Goal: Contribute content: Add original content to the website for others to see

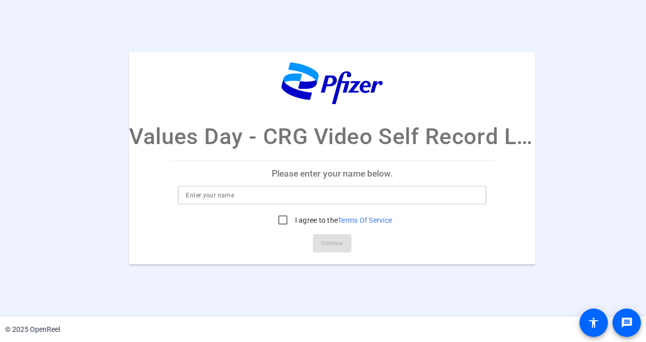
click at [326, 201] on input at bounding box center [332, 195] width 292 height 12
type input "[PERSON_NAME]"
click at [281, 220] on input "I agree to the Terms Of Service" at bounding box center [283, 220] width 20 height 20
checkbox input "true"
click at [339, 247] on span "Continue" at bounding box center [332, 243] width 22 height 15
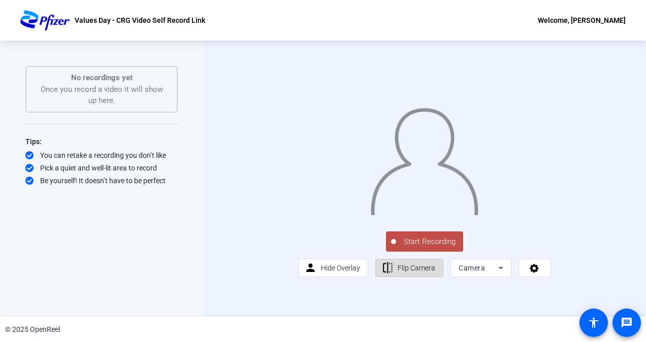
click at [423, 278] on span "Flip Camera" at bounding box center [417, 267] width 38 height 19
click at [504, 277] on div "Camera" at bounding box center [480, 268] width 61 height 18
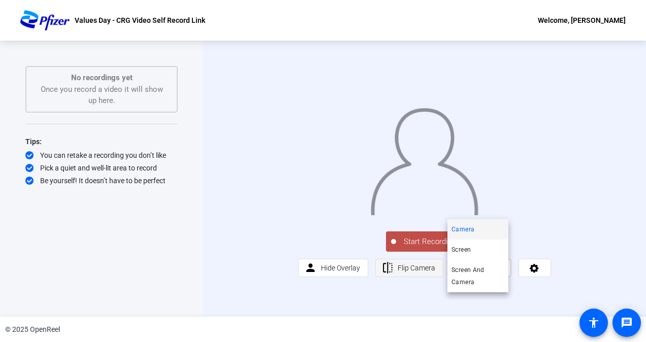
click at [407, 294] on div at bounding box center [323, 171] width 646 height 342
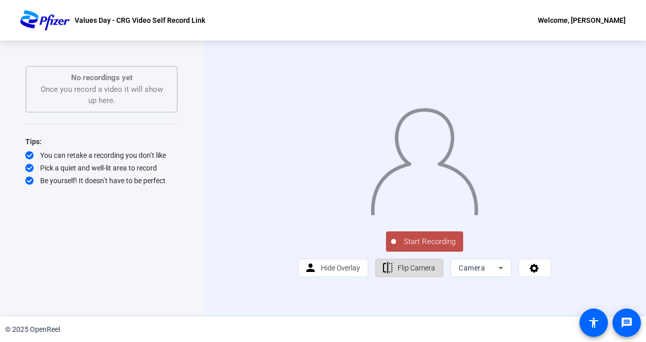
click at [405, 272] on span "Flip Camera" at bounding box center [417, 268] width 38 height 8
click at [533, 29] on div "Values Day - CRG Video Self Record Link Welcome, [PERSON_NAME]" at bounding box center [323, 20] width 646 height 41
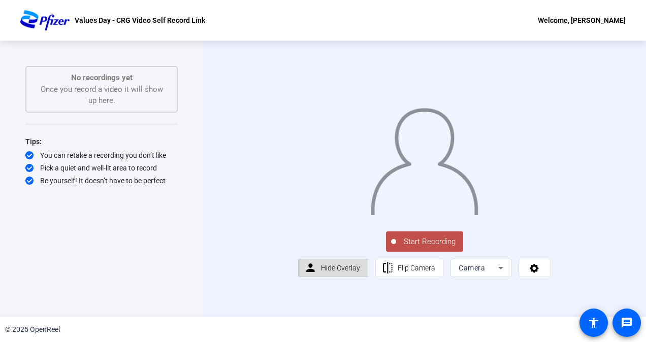
click at [334, 272] on span "Hide Overlay" at bounding box center [340, 268] width 39 height 8
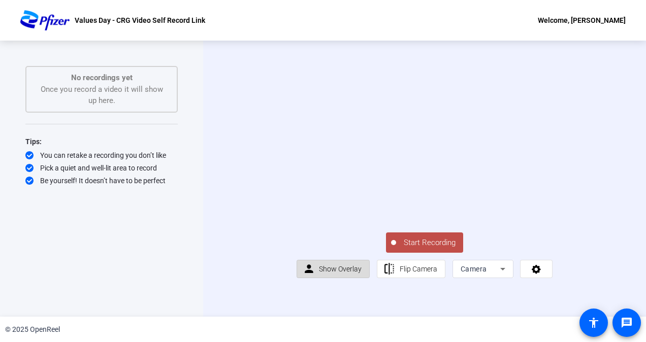
click at [334, 273] on span "Show Overlay" at bounding box center [340, 269] width 43 height 8
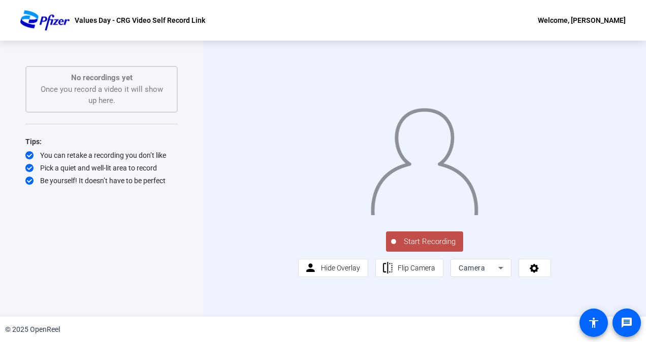
click at [439, 248] on span "Start Recording" at bounding box center [429, 242] width 67 height 12
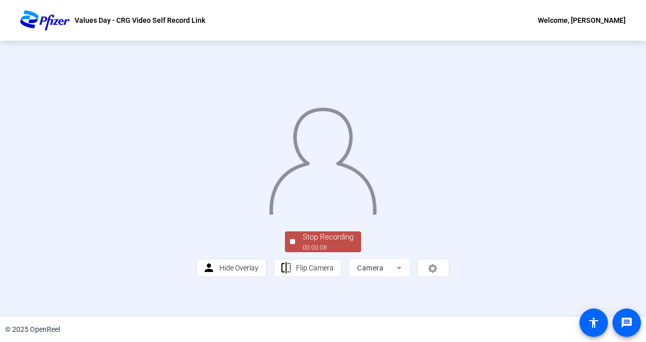
scroll to position [54, 0]
click at [319, 243] on div "Stop Recording" at bounding box center [328, 238] width 51 height 12
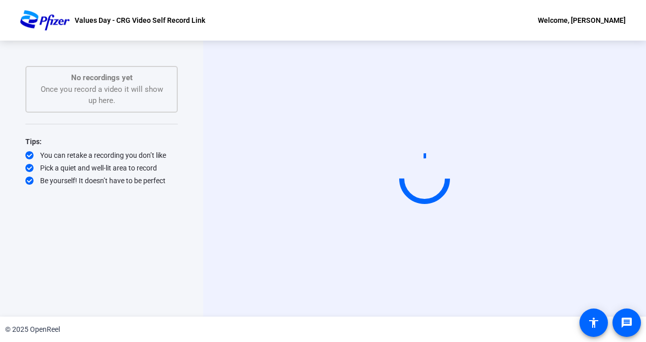
scroll to position [0, 0]
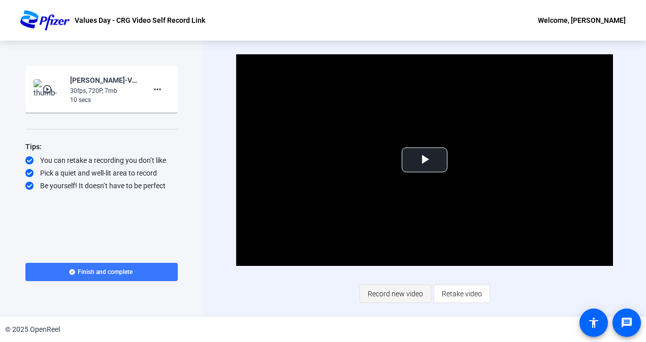
click at [396, 296] on span "Record new video" at bounding box center [395, 293] width 55 height 19
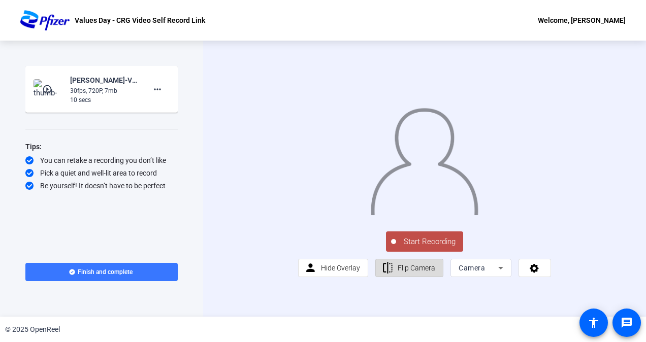
click at [427, 272] on span "Flip Camera" at bounding box center [417, 268] width 38 height 8
click at [427, 248] on span "Start Recording" at bounding box center [429, 242] width 67 height 12
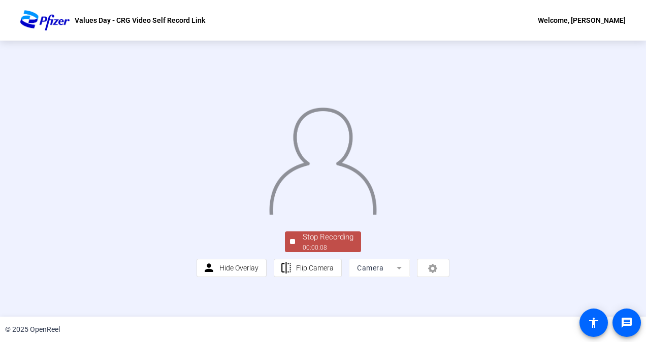
click at [334, 215] on img at bounding box center [322, 158] width 109 height 114
click at [313, 243] on div "Stop Recording" at bounding box center [328, 238] width 51 height 12
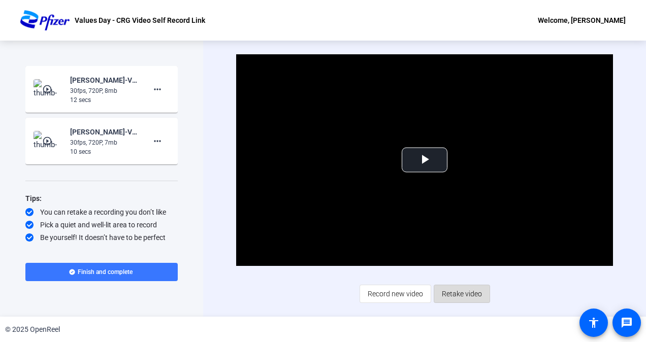
click at [468, 297] on span "Retake video" at bounding box center [462, 293] width 40 height 19
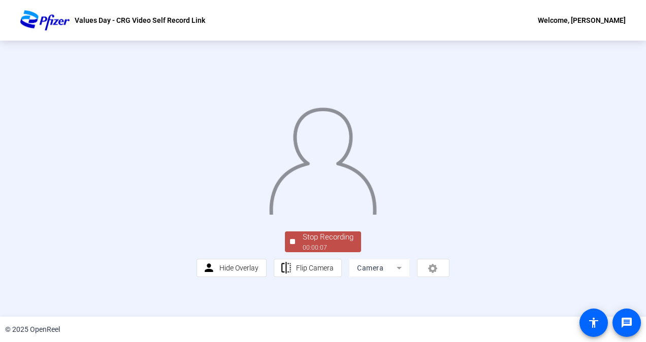
click at [377, 214] on img at bounding box center [322, 158] width 109 height 114
click at [321, 243] on div "Stop Recording" at bounding box center [328, 238] width 51 height 12
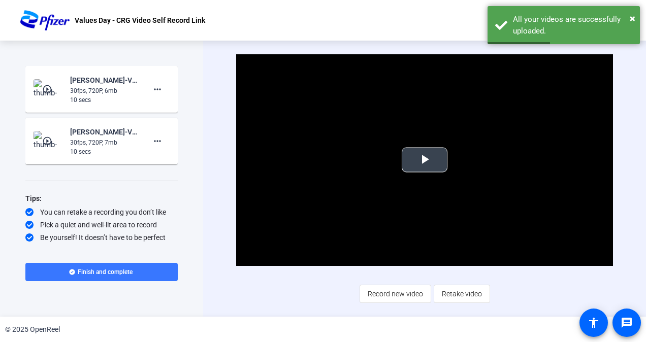
click at [425, 160] on span "Video Player" at bounding box center [425, 160] width 0 height 0
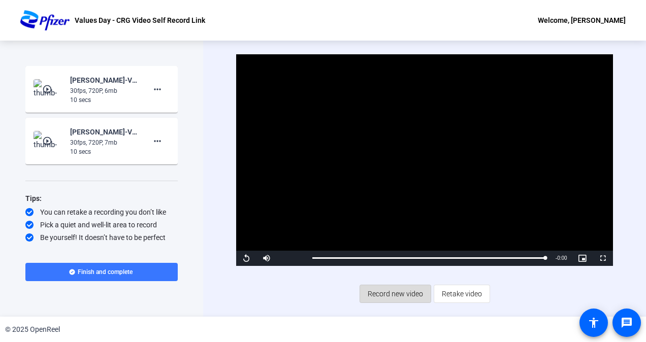
click at [397, 293] on span "Record new video" at bounding box center [395, 293] width 55 height 19
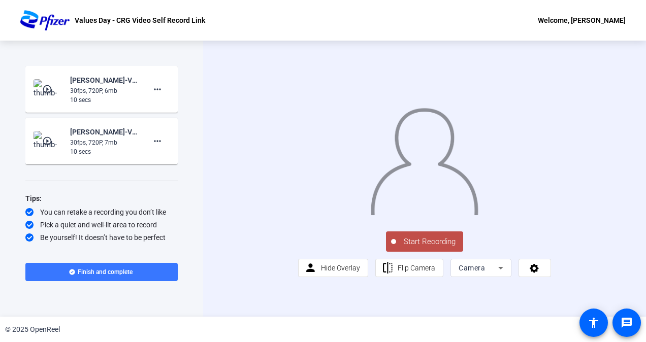
click at [412, 248] on span "Start Recording" at bounding box center [429, 242] width 67 height 12
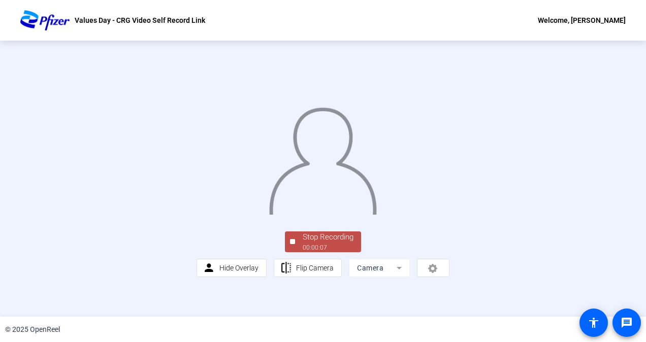
click at [331, 201] on img at bounding box center [322, 158] width 109 height 114
click at [328, 252] on div "00:00:09" at bounding box center [328, 247] width 51 height 9
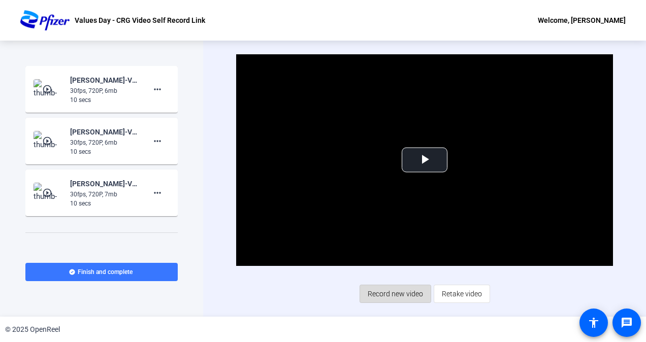
click at [402, 301] on span "Record new video" at bounding box center [395, 293] width 55 height 19
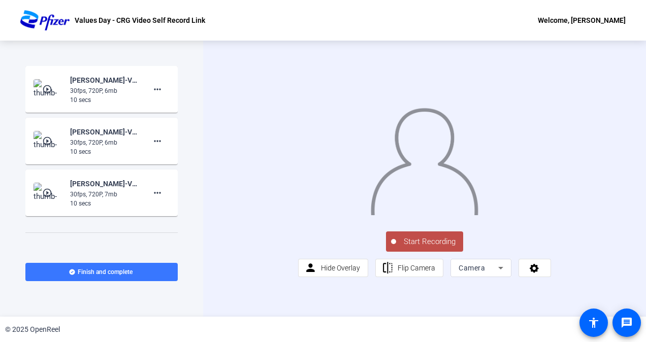
click at [496, 274] on icon at bounding box center [501, 268] width 12 height 12
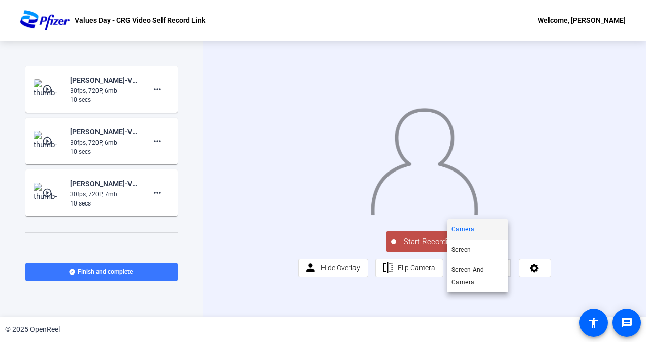
click at [496, 303] on div at bounding box center [323, 171] width 646 height 342
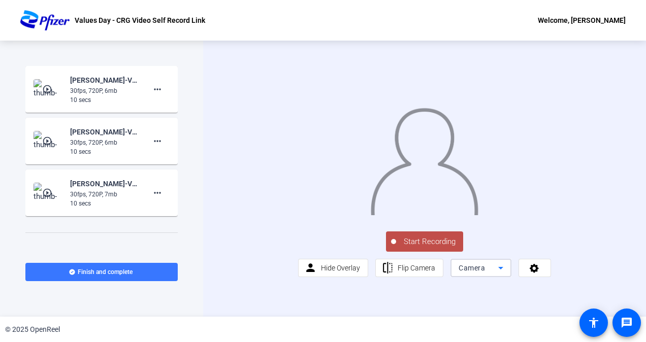
click at [496, 274] on icon at bounding box center [501, 268] width 12 height 12
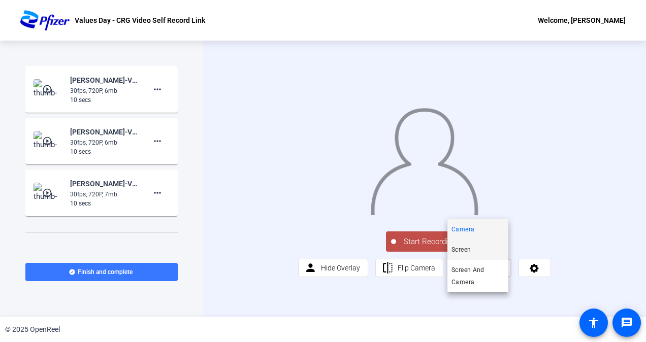
click at [466, 248] on span "Screen" at bounding box center [460, 250] width 19 height 12
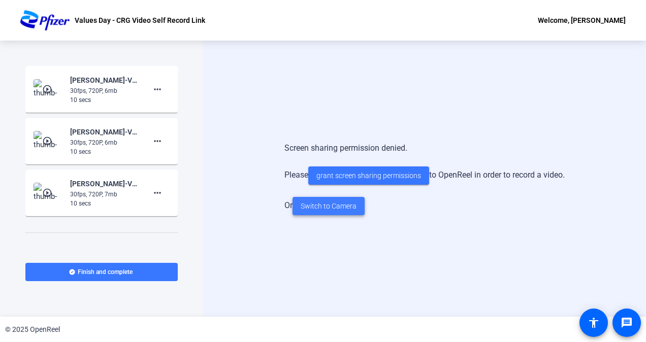
click at [341, 208] on span "Switch to Camera" at bounding box center [329, 206] width 56 height 11
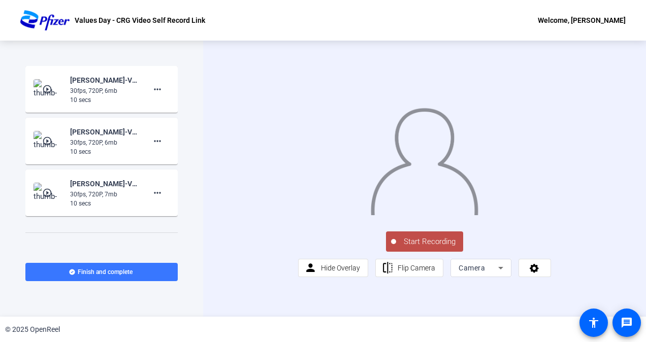
click at [438, 248] on span "Start Recording" at bounding box center [429, 242] width 67 height 12
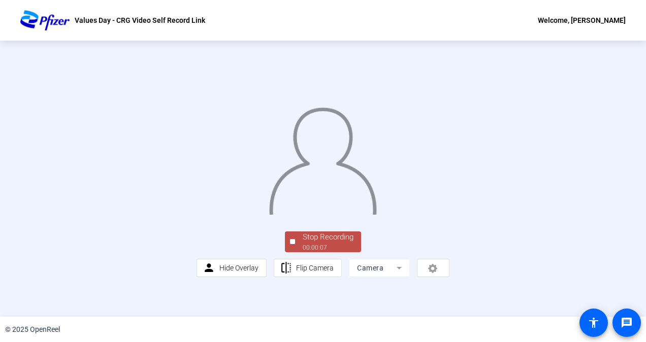
click at [371, 215] on img at bounding box center [322, 158] width 109 height 114
click at [329, 243] on div "Stop Recording" at bounding box center [328, 238] width 51 height 12
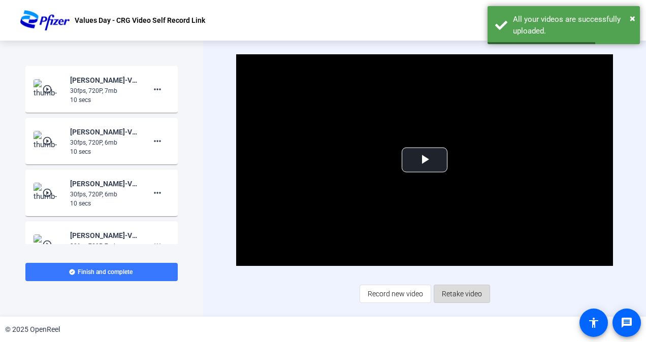
click at [459, 294] on span "Retake video" at bounding box center [462, 293] width 40 height 19
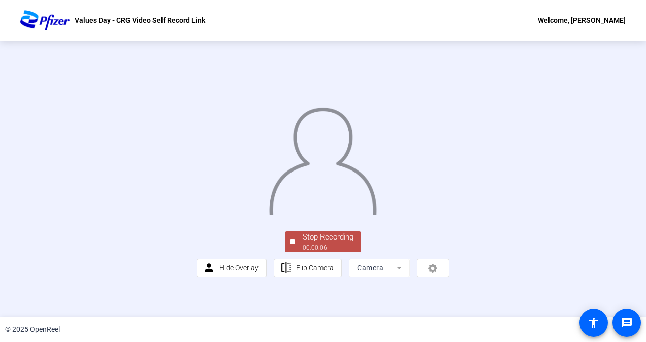
scroll to position [54, 0]
click at [322, 243] on div "Stop Recording" at bounding box center [328, 238] width 51 height 12
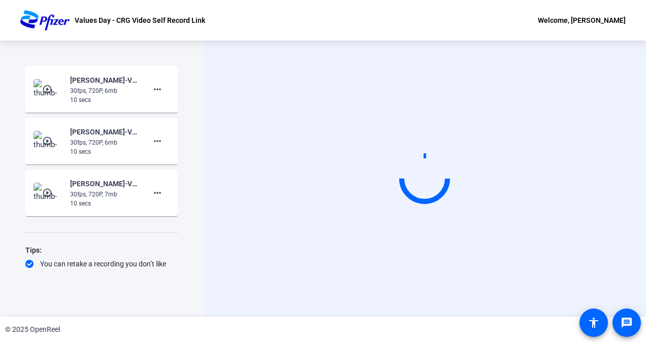
scroll to position [0, 0]
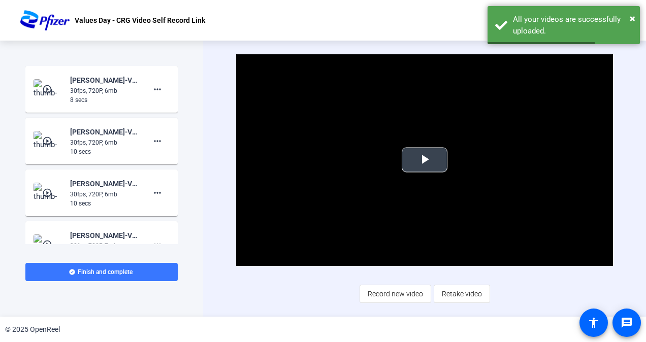
click at [425, 160] on span "Video Player" at bounding box center [425, 160] width 0 height 0
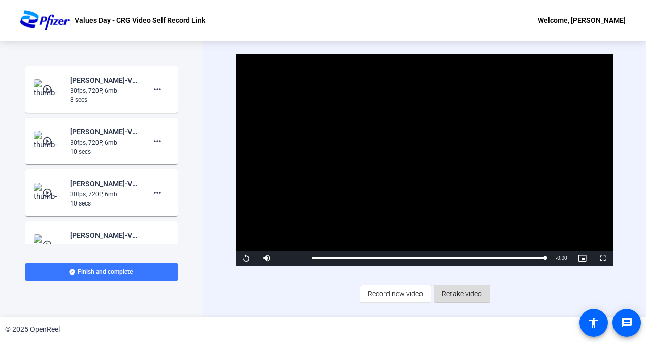
click at [466, 295] on span "Retake video" at bounding box center [462, 293] width 40 height 19
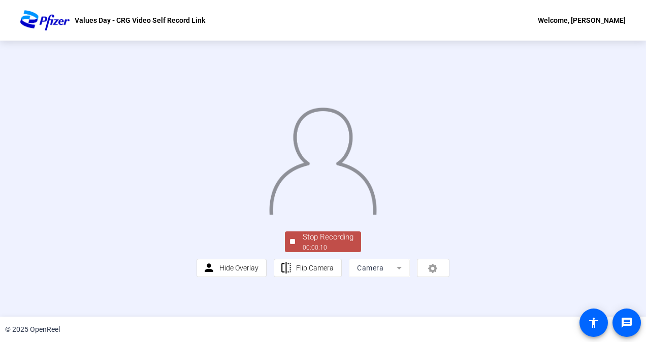
scroll to position [54, 0]
click at [335, 252] on div "00:00:11" at bounding box center [328, 247] width 51 height 9
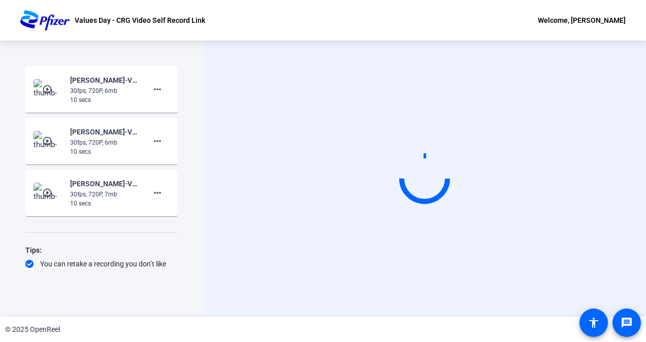
scroll to position [0, 0]
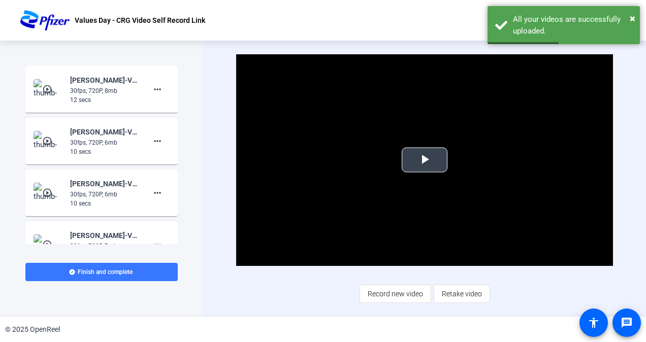
click at [425, 160] on span "Video Player" at bounding box center [425, 160] width 0 height 0
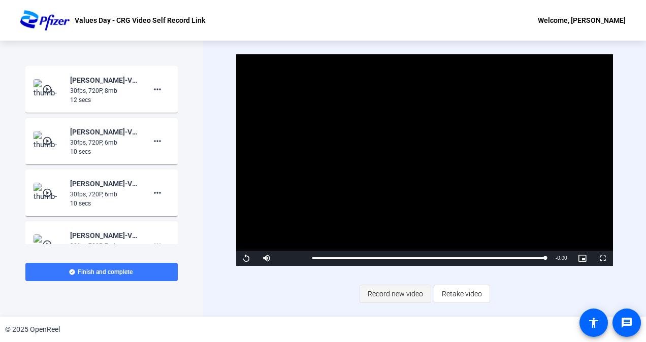
click at [388, 294] on span "Record new video" at bounding box center [395, 293] width 55 height 19
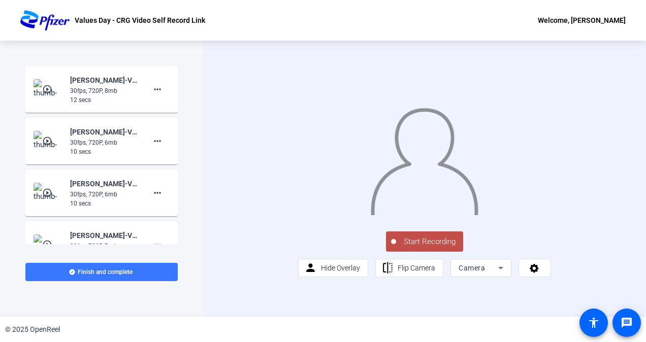
scroll to position [5, 0]
click at [436, 248] on span "Start Recording" at bounding box center [429, 242] width 67 height 12
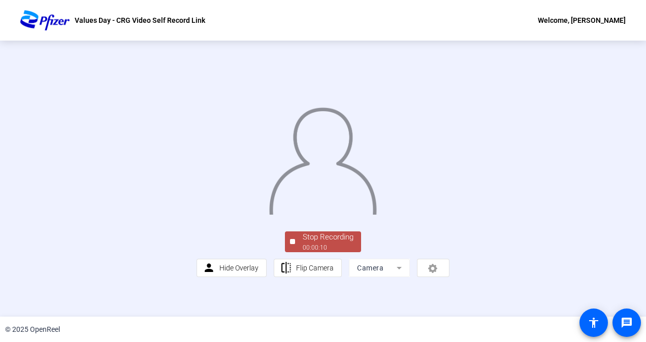
scroll to position [54, 0]
click at [304, 252] on div "00:00:11" at bounding box center [328, 247] width 51 height 9
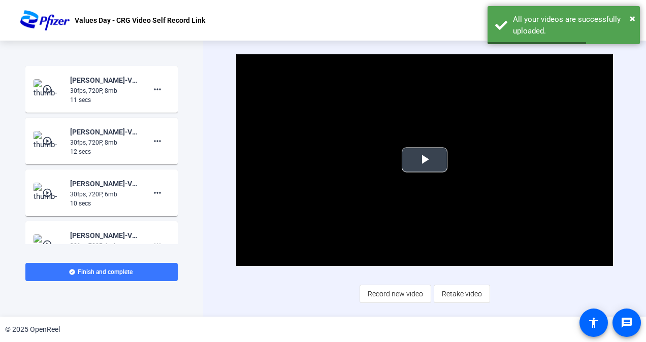
click at [425, 160] on span "Video Player" at bounding box center [425, 160] width 0 height 0
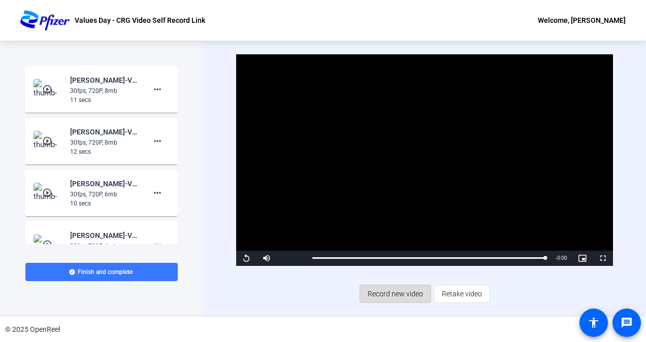
click at [404, 299] on span "Record new video" at bounding box center [395, 293] width 55 height 19
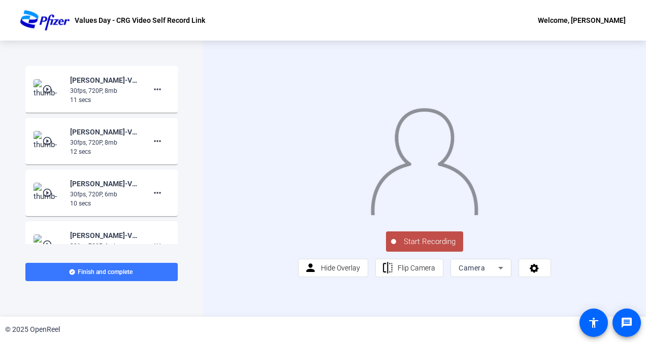
click at [416, 248] on span "Start Recording" at bounding box center [429, 242] width 67 height 12
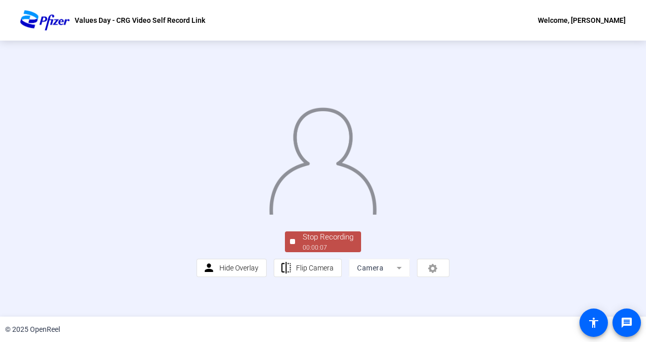
scroll to position [54, 0]
click at [316, 243] on div "Stop Recording" at bounding box center [328, 238] width 51 height 12
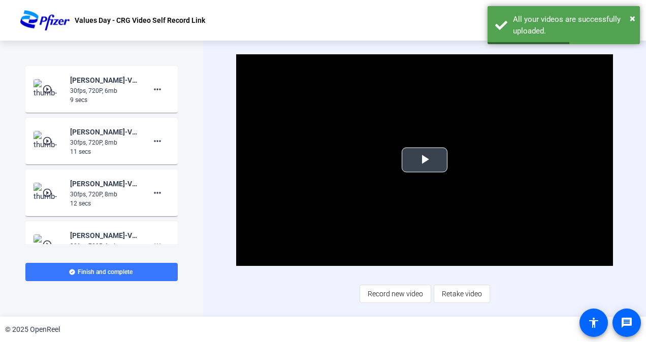
click at [425, 160] on span "Video Player" at bounding box center [425, 160] width 0 height 0
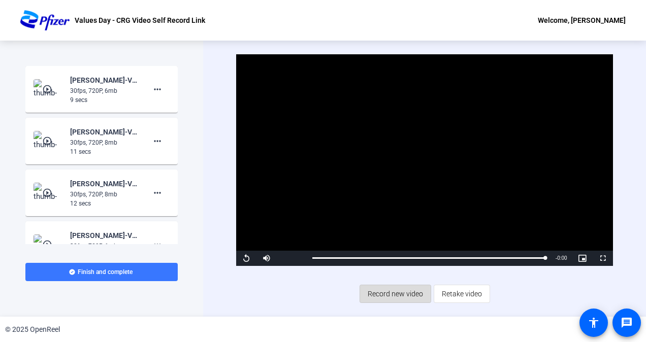
click at [396, 297] on span "Record new video" at bounding box center [395, 293] width 55 height 19
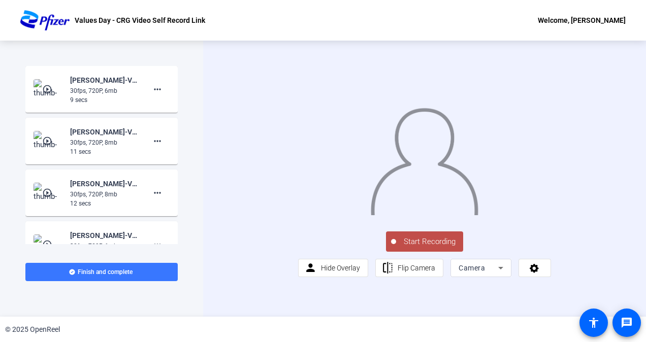
click at [418, 248] on span "Start Recording" at bounding box center [429, 242] width 67 height 12
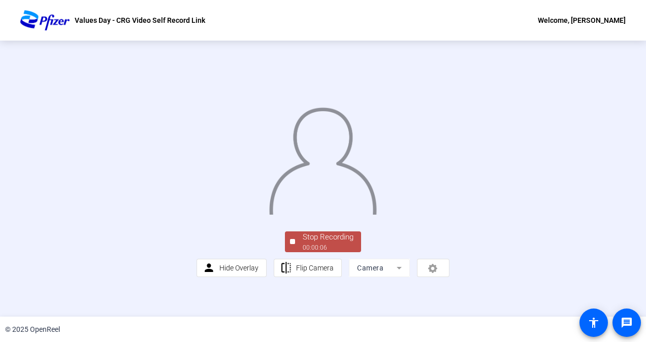
scroll to position [54, 0]
click at [345, 243] on div "Stop Recording" at bounding box center [328, 238] width 51 height 12
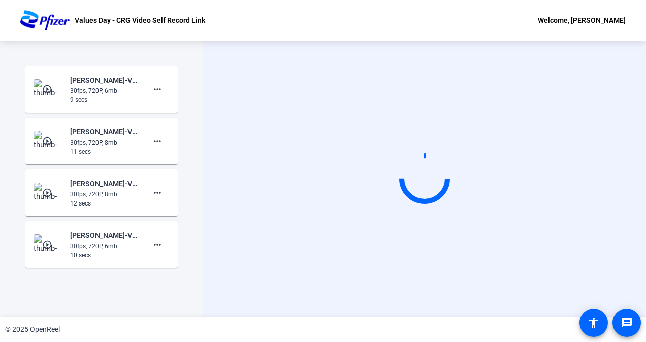
scroll to position [0, 0]
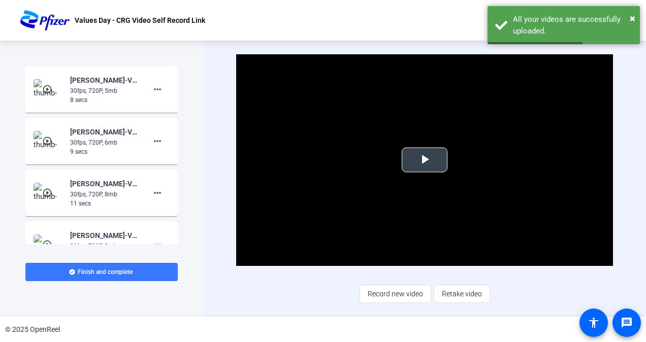
click at [425, 160] on span "Video Player" at bounding box center [425, 160] width 0 height 0
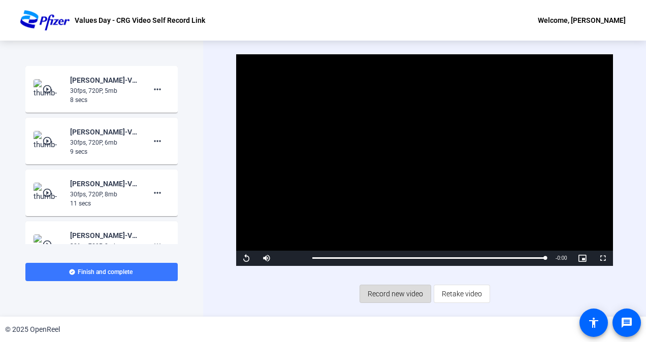
click at [402, 295] on span "Record new video" at bounding box center [395, 293] width 55 height 19
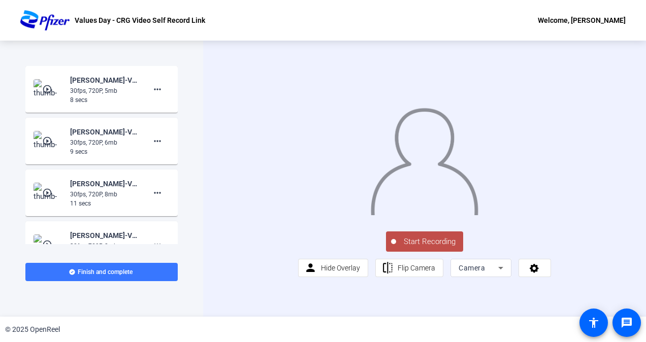
click at [430, 248] on span "Start Recording" at bounding box center [429, 242] width 67 height 12
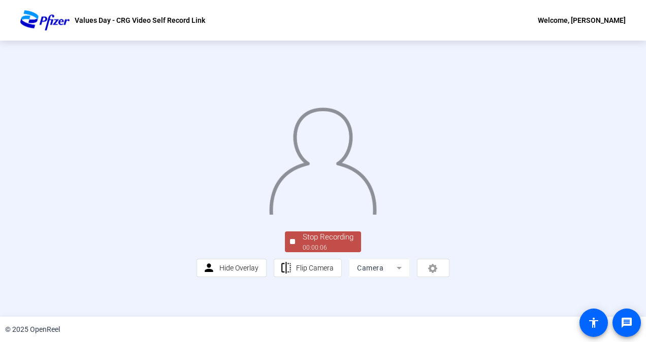
scroll to position [54, 0]
click at [347, 252] on span "Stop Recording 00:00:08" at bounding box center [328, 242] width 66 height 21
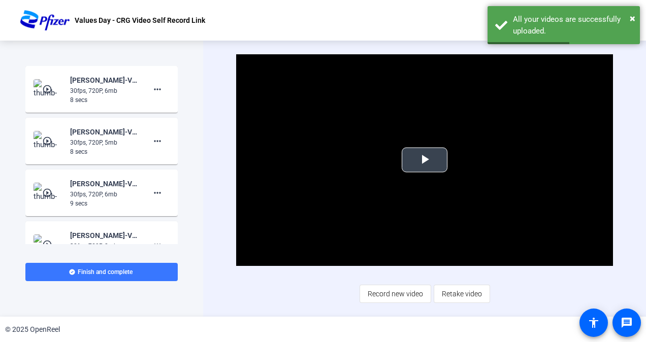
click at [425, 160] on span "Video Player" at bounding box center [425, 160] width 0 height 0
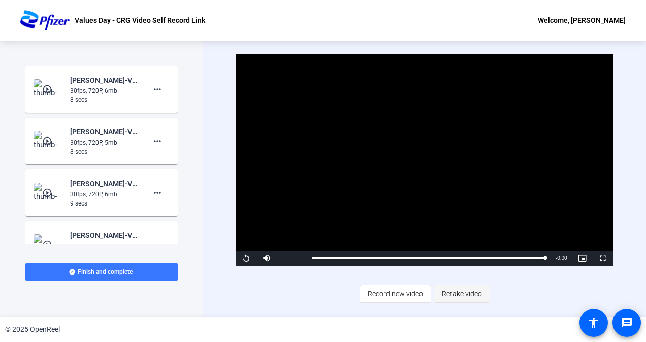
click at [458, 297] on span "Retake video" at bounding box center [462, 293] width 40 height 19
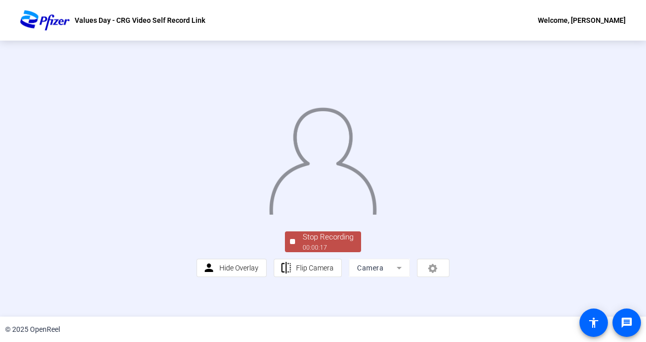
scroll to position [15, 0]
click at [329, 243] on div "Stop Recording" at bounding box center [328, 238] width 51 height 12
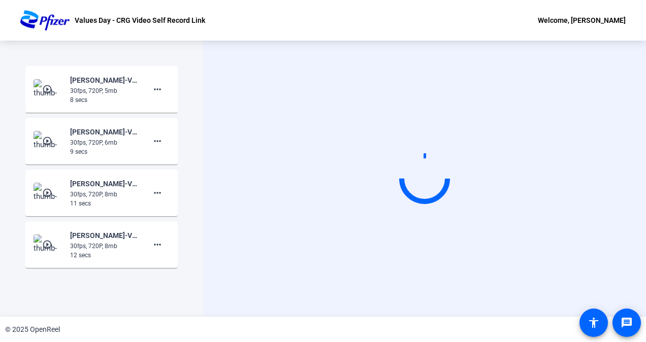
scroll to position [0, 0]
click at [396, 185] on video at bounding box center [424, 179] width 152 height 86
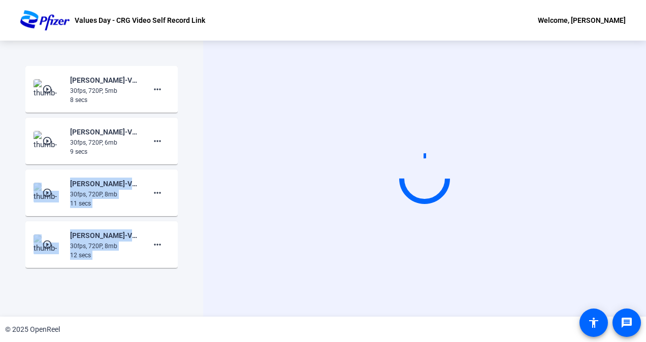
drag, startPoint x: 178, startPoint y: 133, endPoint x: 170, endPoint y: 243, distance: 109.9
click at [170, 243] on div "Start Recording play_circle_outline [PERSON_NAME]-Values Day - CRG Video Record…" at bounding box center [101, 179] width 203 height 276
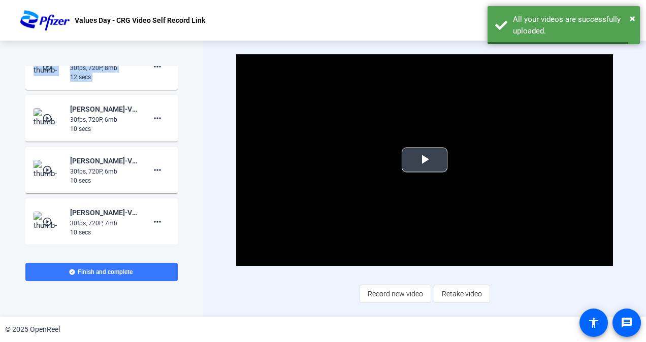
click at [410, 182] on video "Video Player" at bounding box center [424, 160] width 376 height 212
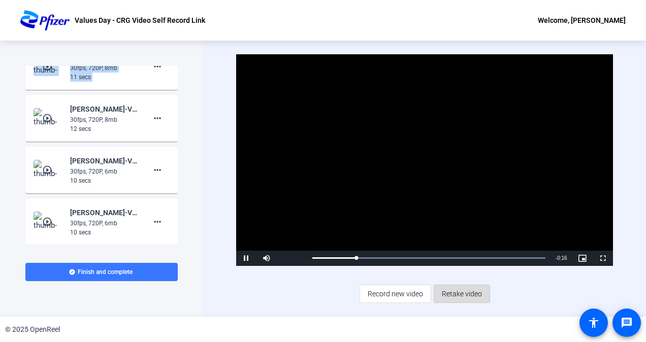
click at [459, 292] on span "Retake video" at bounding box center [462, 293] width 40 height 19
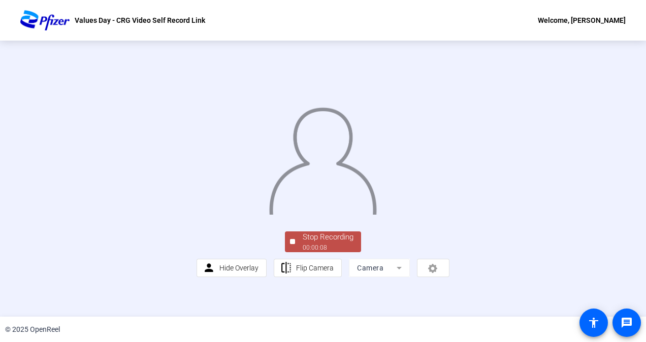
scroll to position [54, 0]
click at [352, 255] on div "Stop Recording 00:00:09 person Hide Overlay flip Flip Camera Camera" at bounding box center [323, 179] width 253 height 198
click at [344, 243] on div "Stop Recording" at bounding box center [328, 238] width 51 height 12
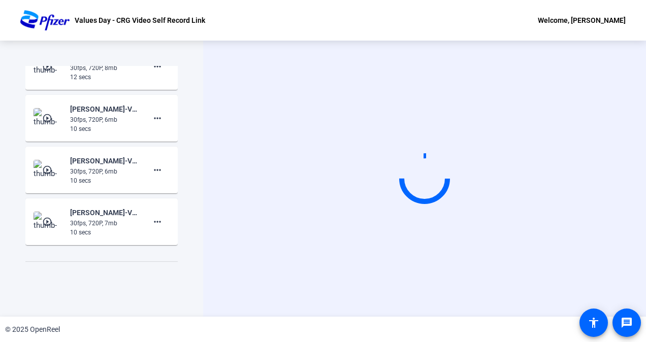
scroll to position [0, 0]
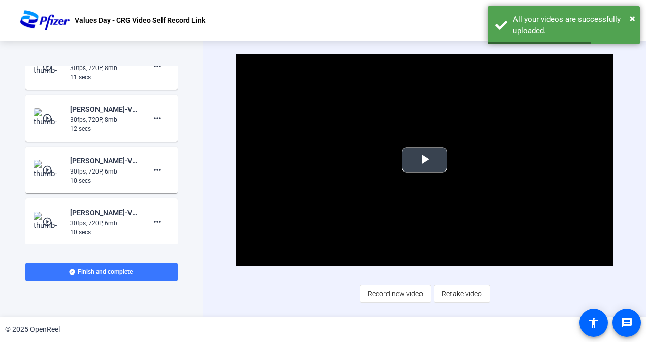
click at [425, 160] on span "Video Player" at bounding box center [425, 160] width 0 height 0
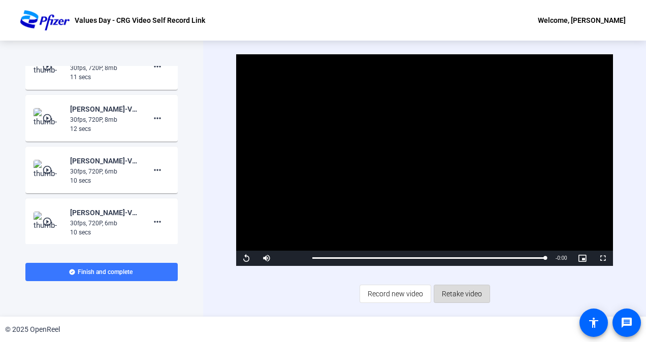
click at [459, 298] on span "Retake video" at bounding box center [462, 293] width 40 height 19
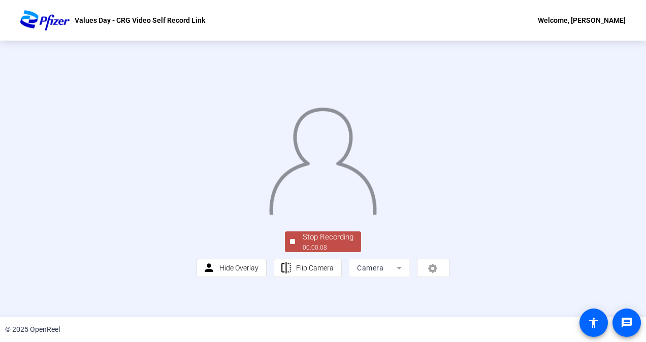
scroll to position [54, 0]
click at [344, 252] on div "00:00:10" at bounding box center [328, 247] width 51 height 9
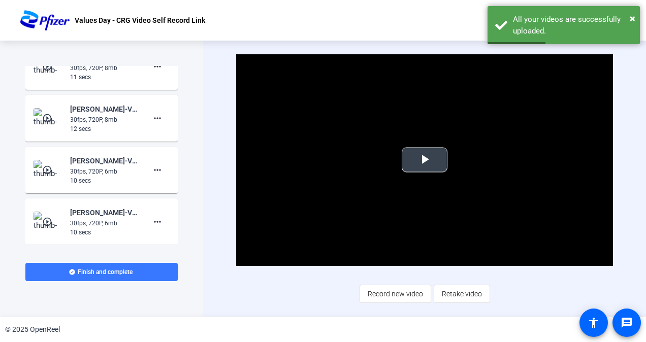
click at [425, 160] on span "Video Player" at bounding box center [425, 160] width 0 height 0
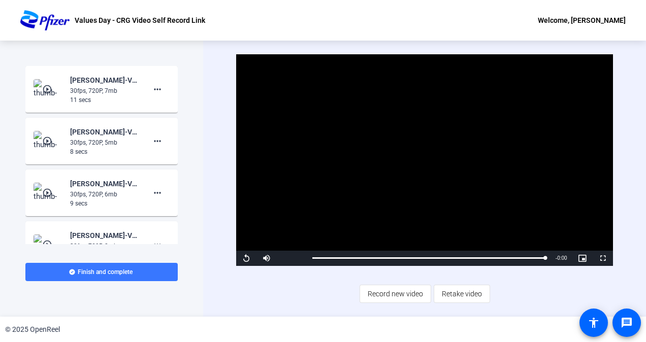
click at [96, 86] on div "30fps, 720P, 7mb" at bounding box center [104, 90] width 68 height 9
click at [105, 98] on div "11 secs" at bounding box center [104, 99] width 68 height 9
click at [154, 89] on mat-icon "more_horiz" at bounding box center [157, 89] width 12 height 12
click at [102, 87] on div at bounding box center [323, 171] width 646 height 342
click at [47, 87] on mat-icon "play_circle_outline" at bounding box center [48, 89] width 12 height 10
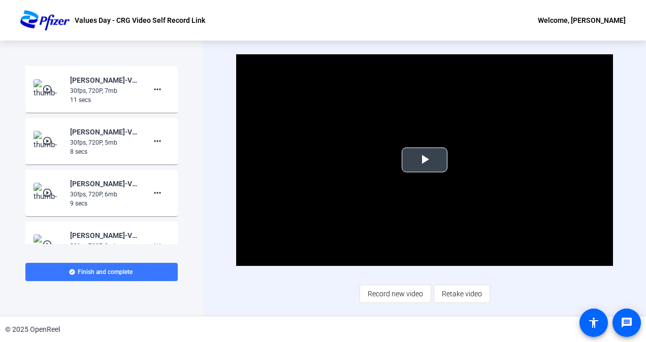
click at [425, 160] on span "Video Player" at bounding box center [425, 160] width 0 height 0
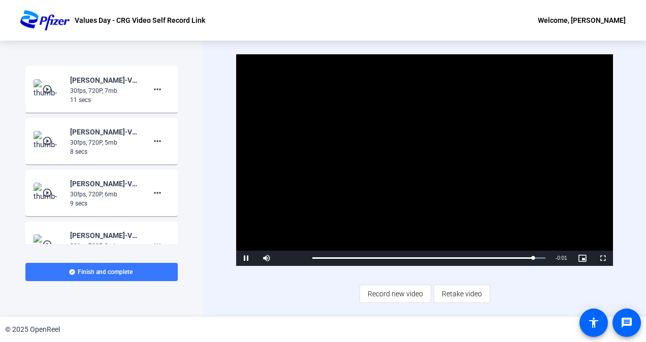
click at [51, 139] on mat-icon "play_circle_outline" at bounding box center [48, 141] width 12 height 10
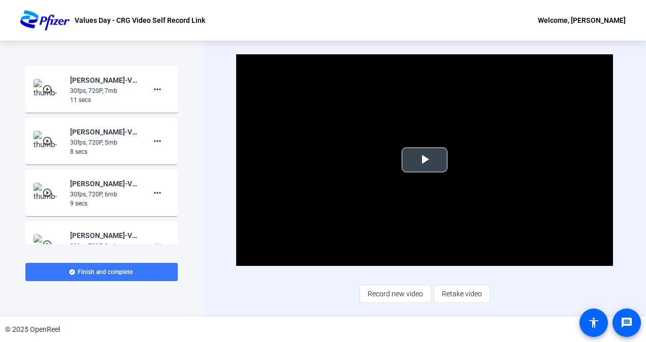
click at [425, 160] on span "Video Player" at bounding box center [425, 160] width 0 height 0
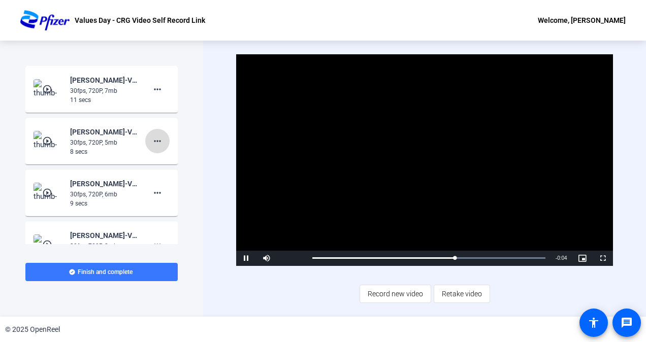
click at [155, 141] on mat-icon "more_horiz" at bounding box center [157, 141] width 12 height 12
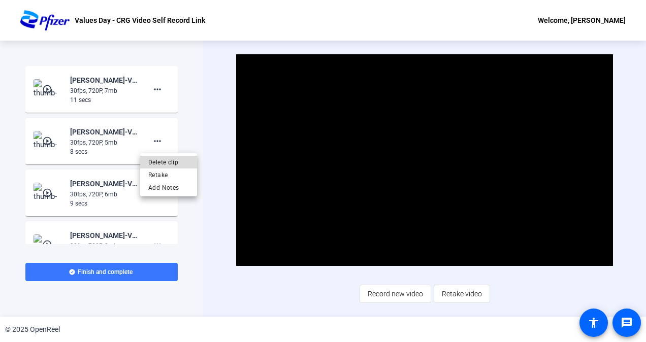
click at [163, 162] on span "Delete clip" at bounding box center [168, 162] width 41 height 12
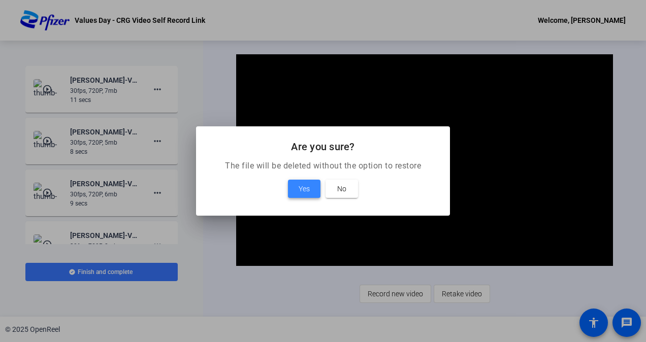
click at [315, 193] on span at bounding box center [304, 189] width 32 height 24
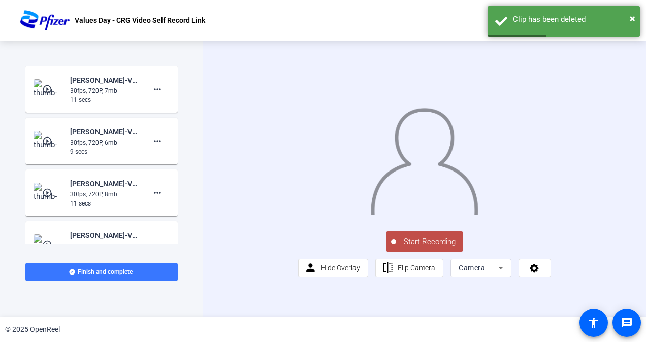
click at [44, 138] on mat-icon "play_circle_outline" at bounding box center [48, 141] width 12 height 10
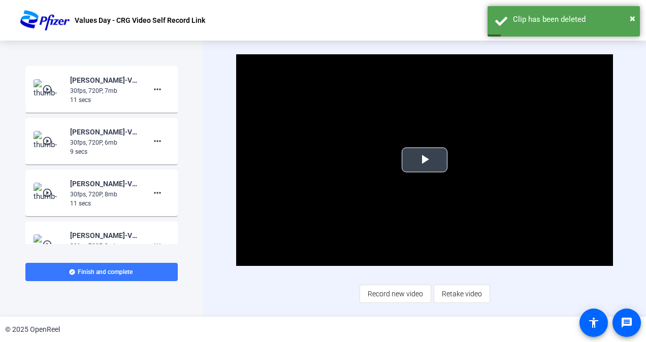
click at [425, 160] on span "Video Player" at bounding box center [425, 160] width 0 height 0
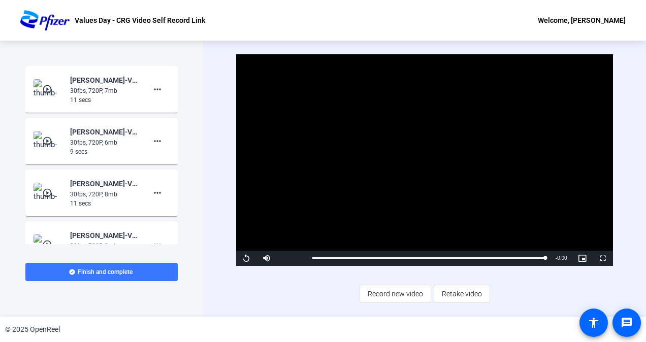
click at [47, 189] on mat-icon "play_circle_outline" at bounding box center [48, 193] width 12 height 10
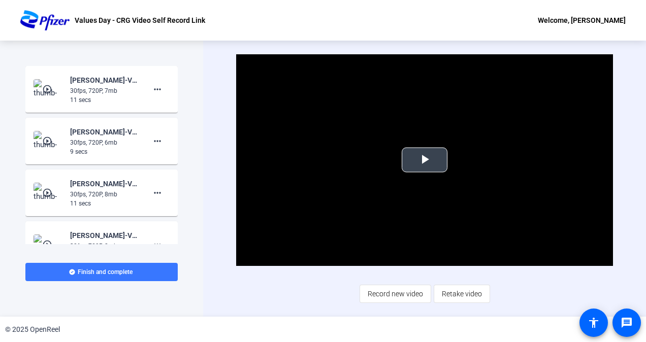
click at [425, 160] on span "Video Player" at bounding box center [425, 160] width 0 height 0
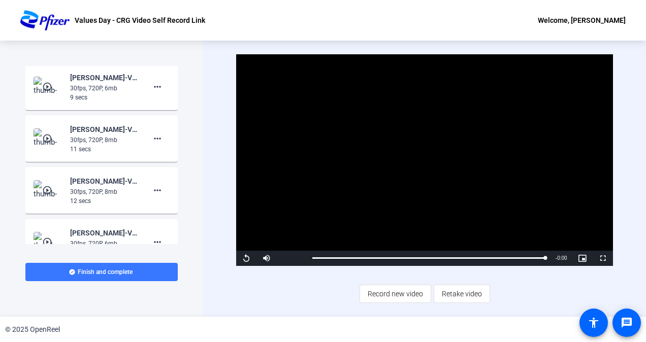
scroll to position [56, 0]
click at [52, 182] on img at bounding box center [49, 189] width 30 height 20
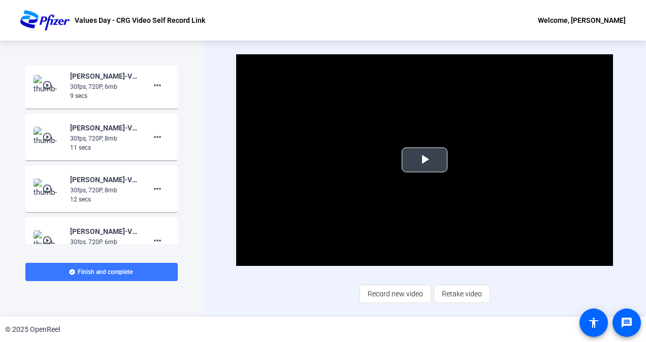
click at [425, 160] on span "Video Player" at bounding box center [425, 160] width 0 height 0
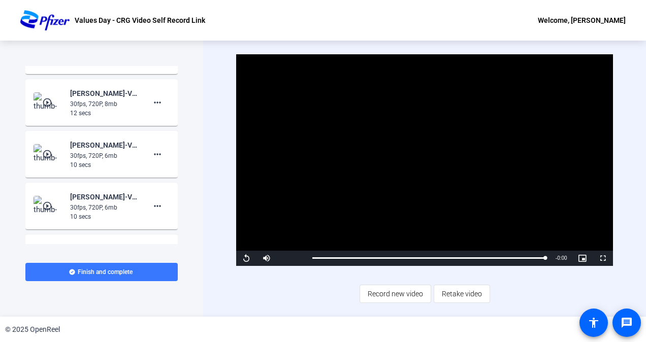
scroll to position [145, 0]
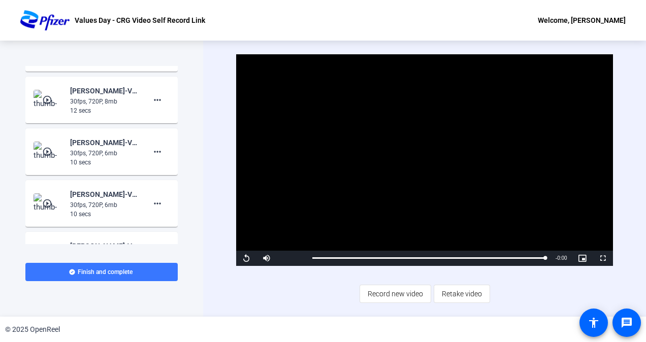
click at [47, 101] on mat-icon "play_circle_outline" at bounding box center [48, 100] width 12 height 10
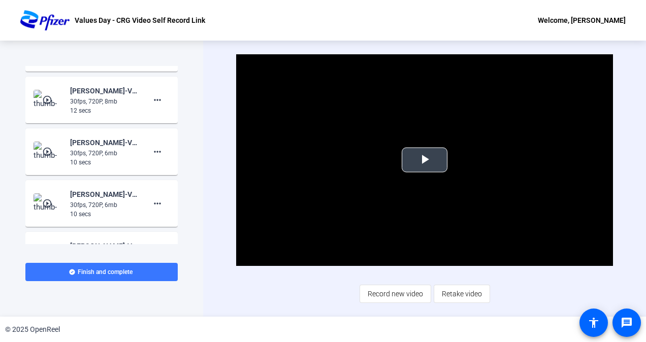
click at [425, 160] on span "Video Player" at bounding box center [425, 160] width 0 height 0
click at [38, 156] on img at bounding box center [49, 152] width 30 height 20
click at [425, 160] on span "Video Player" at bounding box center [425, 160] width 0 height 0
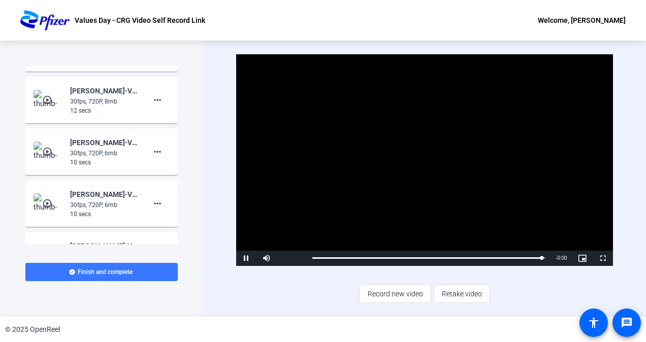
click at [43, 200] on mat-icon "play_circle_outline" at bounding box center [48, 204] width 12 height 10
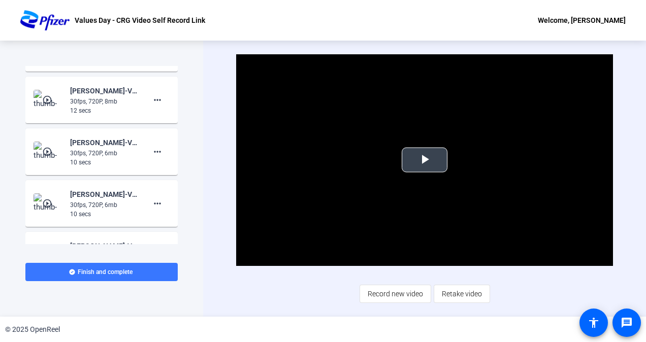
click at [425, 160] on span "Video Player" at bounding box center [425, 160] width 0 height 0
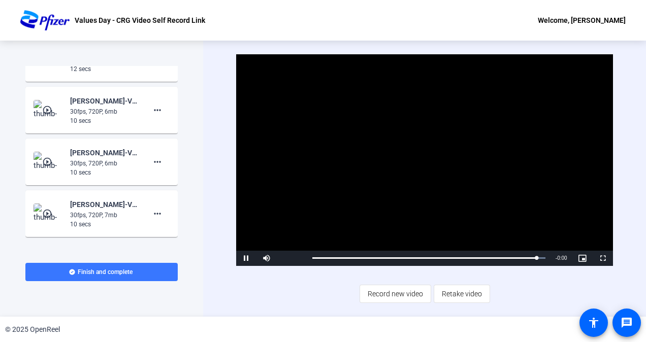
scroll to position [191, 0]
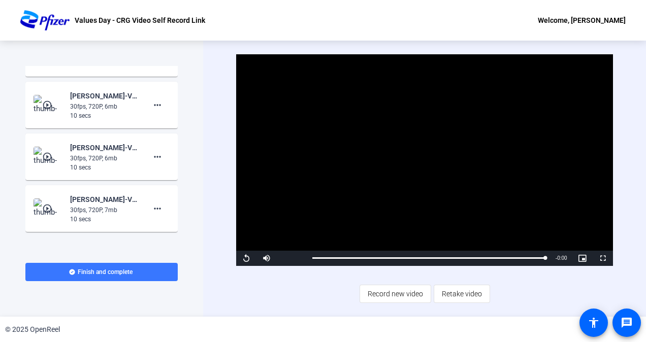
click at [43, 206] on mat-icon "play_circle_outline" at bounding box center [48, 209] width 12 height 10
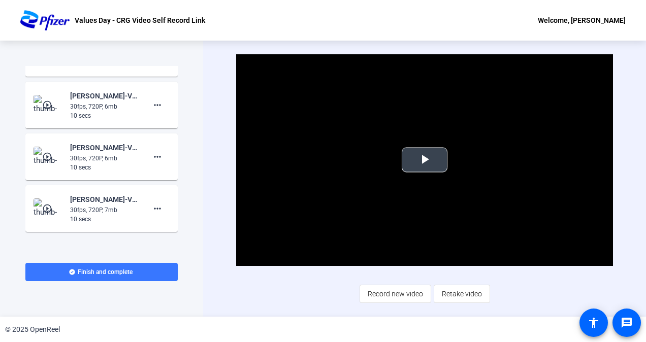
click at [425, 160] on span "Video Player" at bounding box center [425, 160] width 0 height 0
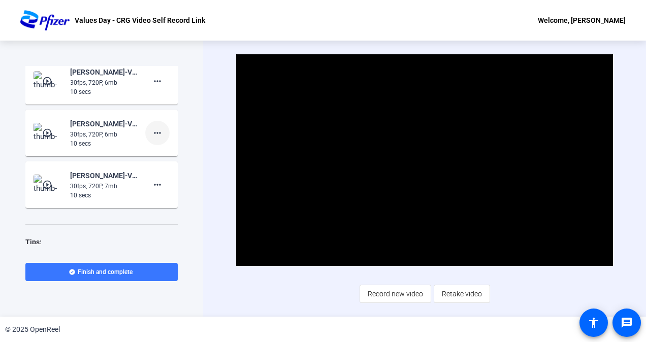
scroll to position [217, 0]
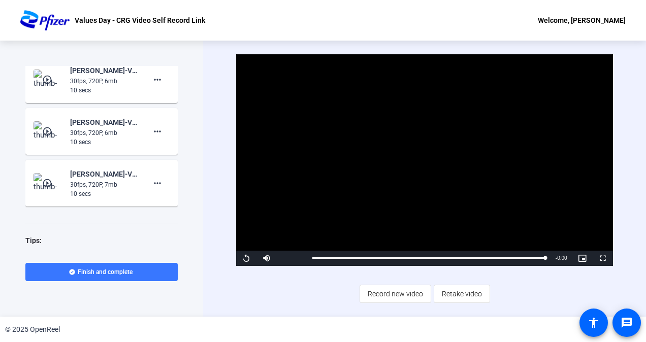
click at [49, 131] on mat-icon "play_circle_outline" at bounding box center [48, 131] width 12 height 10
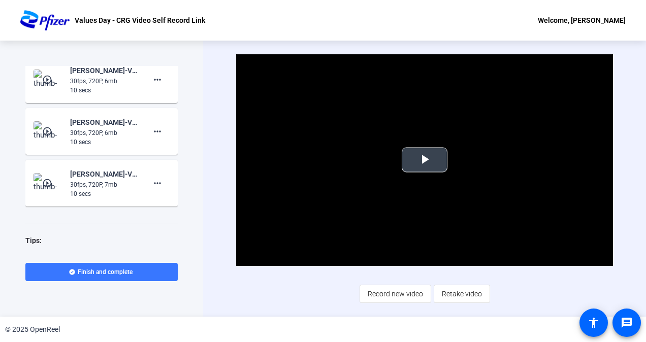
click at [425, 160] on span "Video Player" at bounding box center [425, 160] width 0 height 0
click at [47, 131] on mat-icon "play_circle_outline" at bounding box center [48, 131] width 12 height 10
click at [425, 160] on span "Video Player" at bounding box center [425, 160] width 0 height 0
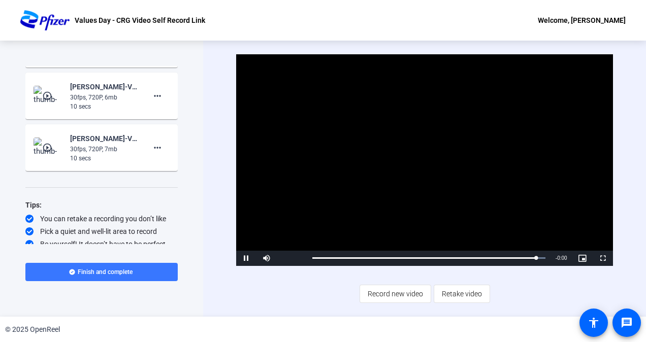
scroll to position [254, 0]
click at [46, 144] on mat-icon "play_circle_outline" at bounding box center [48, 146] width 12 height 10
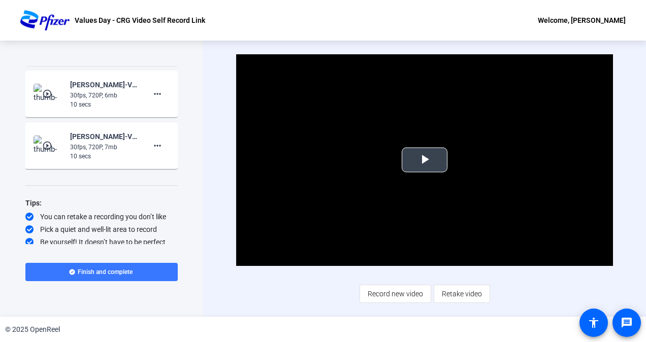
click at [425, 160] on span "Video Player" at bounding box center [425, 160] width 0 height 0
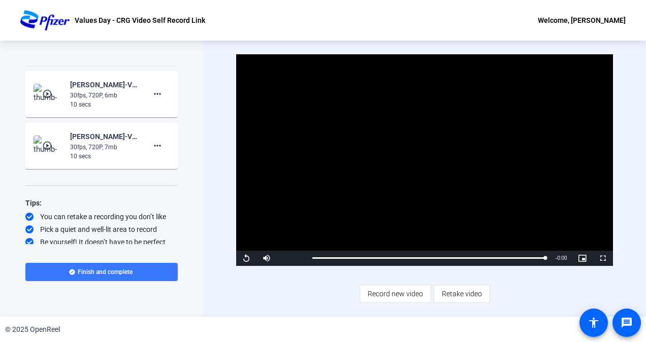
click at [47, 144] on mat-icon "play_circle_outline" at bounding box center [48, 146] width 12 height 10
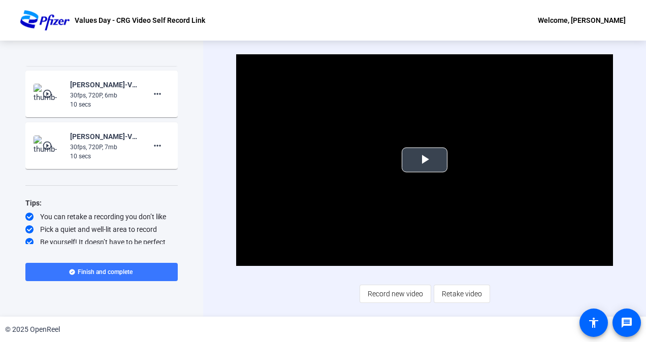
click at [425, 160] on span "Video Player" at bounding box center [425, 160] width 0 height 0
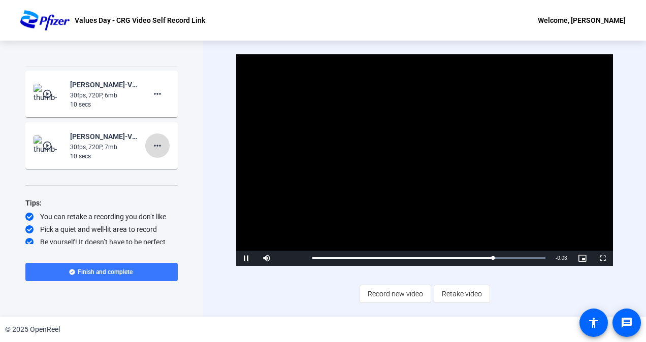
click at [154, 144] on mat-icon "more_horiz" at bounding box center [157, 146] width 12 height 12
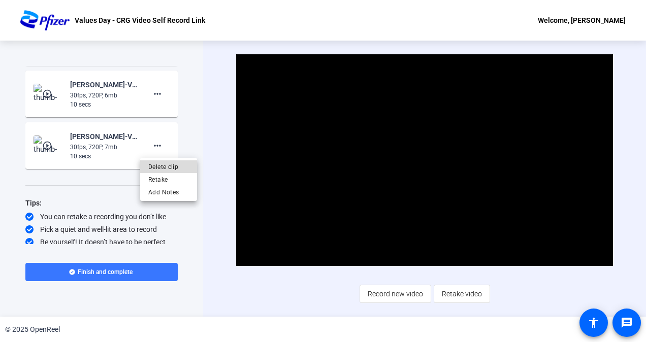
click at [161, 165] on span "Delete clip" at bounding box center [168, 166] width 41 height 12
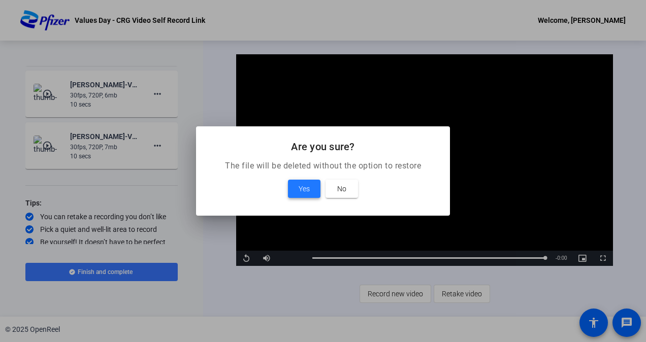
click at [304, 183] on span "Yes" at bounding box center [304, 189] width 11 height 12
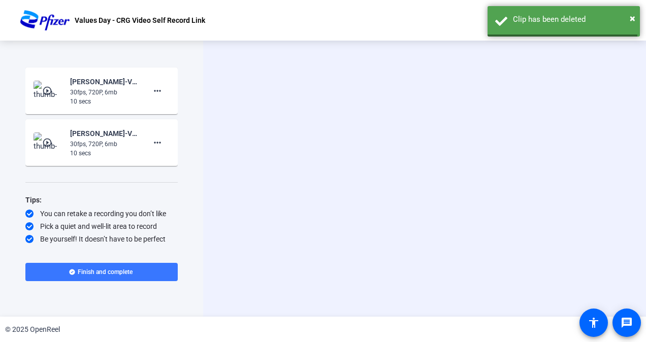
scroll to position [205, 0]
click at [45, 138] on mat-icon "play_circle_outline" at bounding box center [48, 143] width 12 height 10
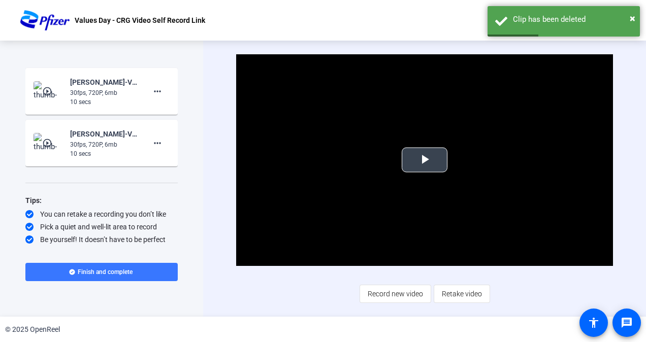
click at [425, 160] on span "Video Player" at bounding box center [425, 160] width 0 height 0
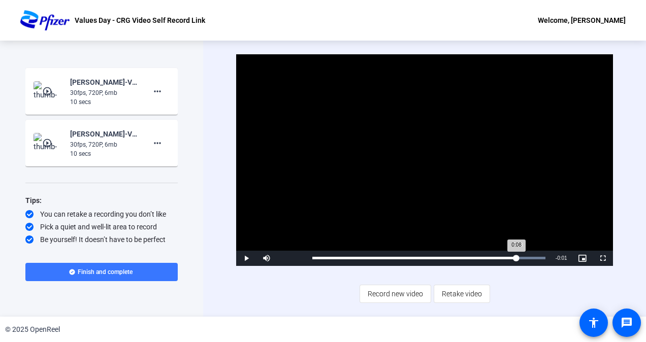
click at [516, 256] on div "Loaded : 100.00% 0:08 0:08" at bounding box center [428, 258] width 243 height 15
click at [247, 258] on span "Video Player" at bounding box center [246, 258] width 20 height 0
click at [484, 255] on div "Loaded : 100.00% 0:07 0:09" at bounding box center [428, 258] width 243 height 15
click at [246, 258] on span "Video Player" at bounding box center [246, 258] width 20 height 0
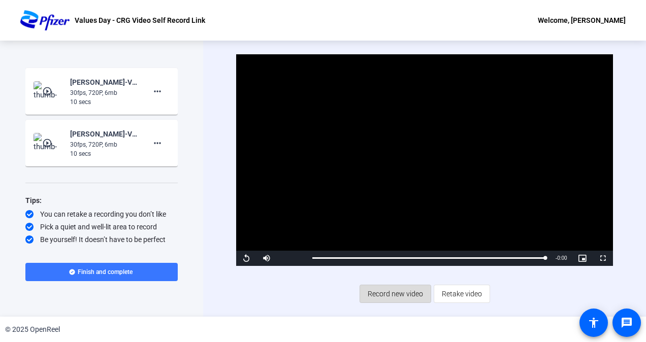
click at [406, 295] on span "Record new video" at bounding box center [395, 293] width 55 height 19
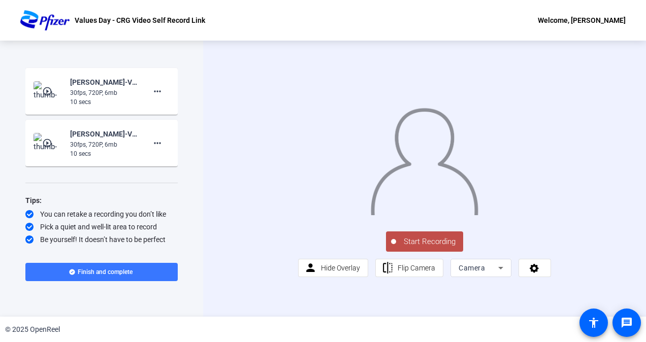
click at [419, 248] on span "Start Recording" at bounding box center [429, 242] width 67 height 12
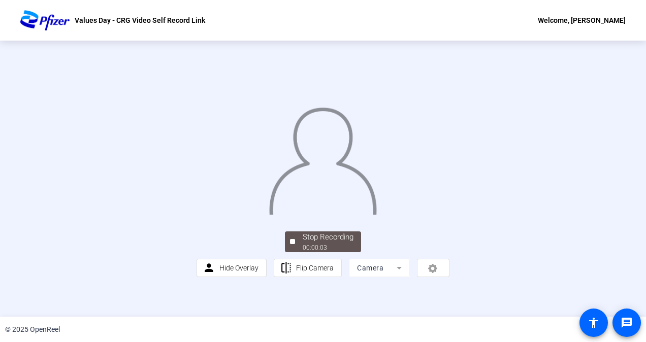
scroll to position [54, 0]
click at [298, 252] on span "Stop Recording 00:00:06" at bounding box center [328, 242] width 66 height 21
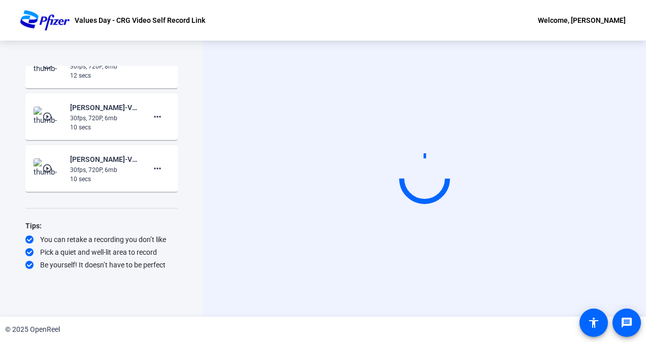
scroll to position [0, 0]
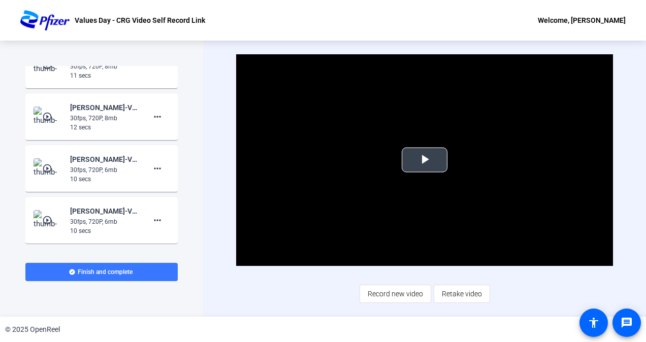
click at [425, 160] on span "Video Player" at bounding box center [425, 160] width 0 height 0
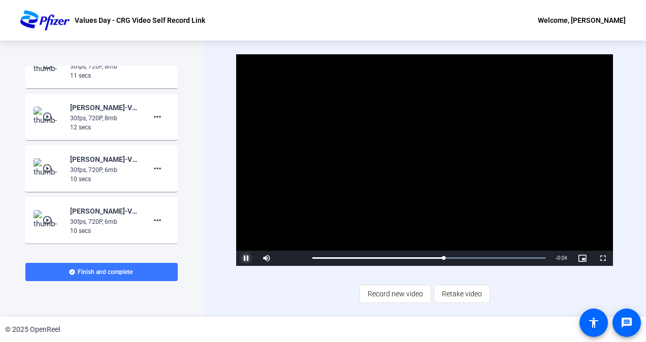
click at [249, 258] on span "Video Player" at bounding box center [246, 258] width 20 height 0
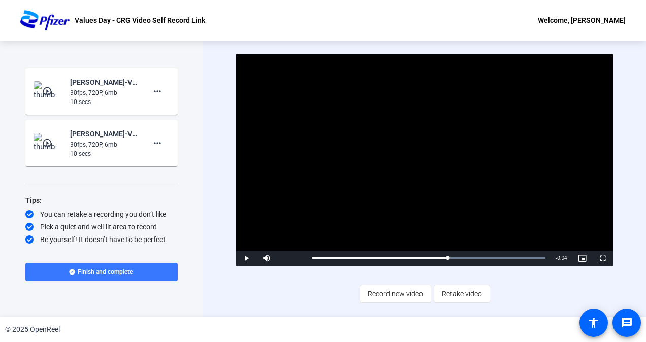
click at [44, 145] on mat-icon "play_circle_outline" at bounding box center [48, 143] width 12 height 10
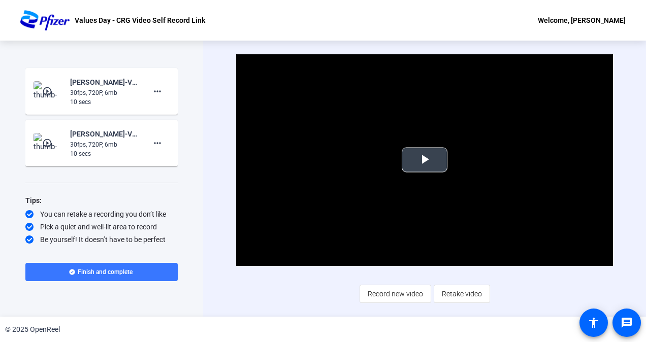
click at [425, 160] on span "Video Player" at bounding box center [425, 160] width 0 height 0
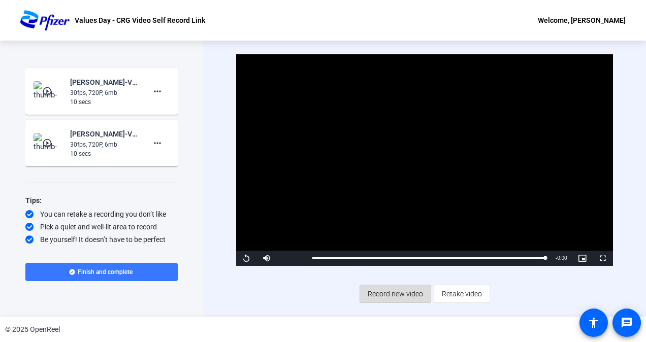
click at [397, 296] on span "Record new video" at bounding box center [395, 293] width 55 height 19
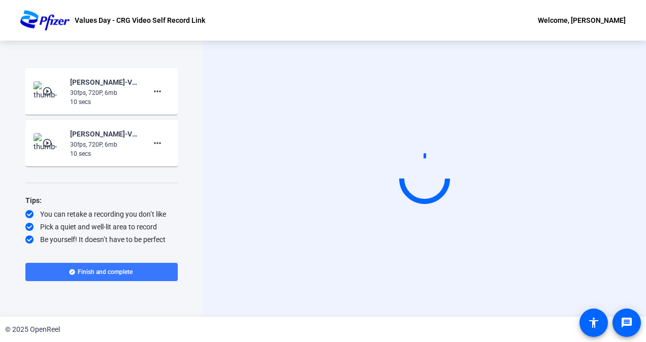
click at [501, 173] on video at bounding box center [424, 179] width 152 height 86
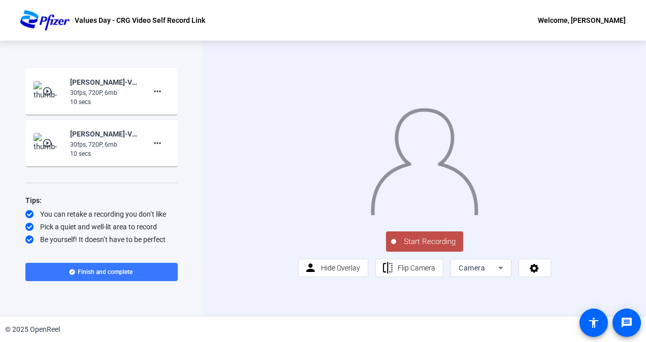
click at [422, 248] on span "Start Recording" at bounding box center [429, 242] width 67 height 12
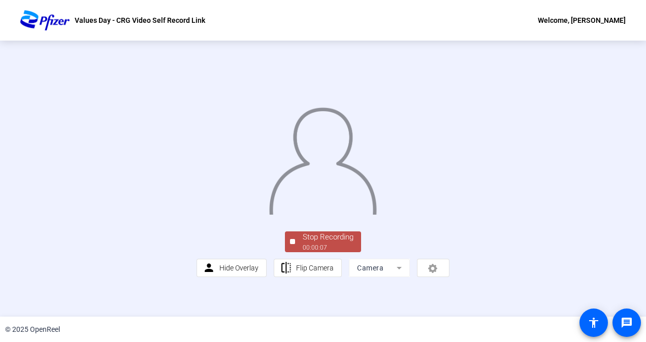
scroll to position [54, 0]
click at [320, 252] on div "00:00:08" at bounding box center [328, 247] width 51 height 9
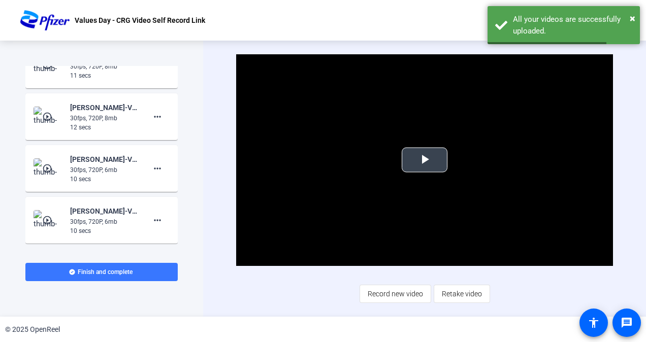
click at [425, 160] on span "Video Player" at bounding box center [425, 160] width 0 height 0
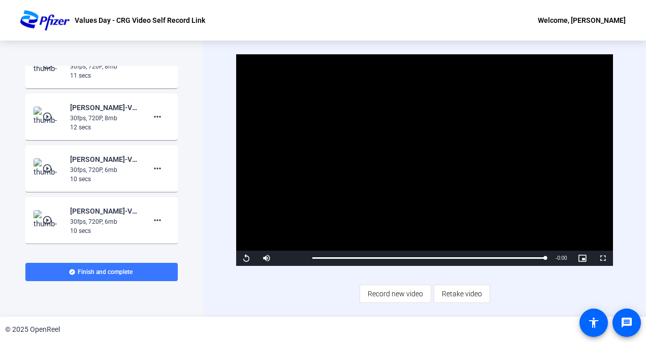
scroll to position [309, 0]
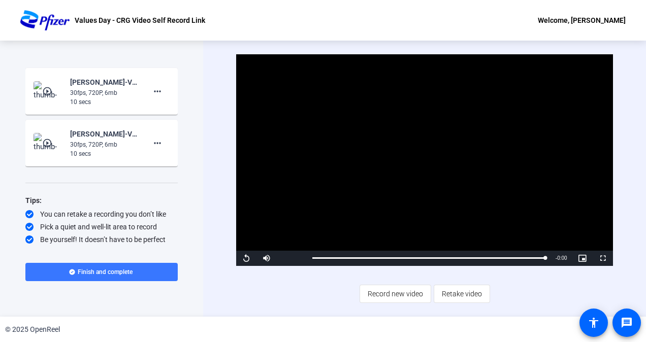
click at [38, 151] on img at bounding box center [49, 143] width 30 height 20
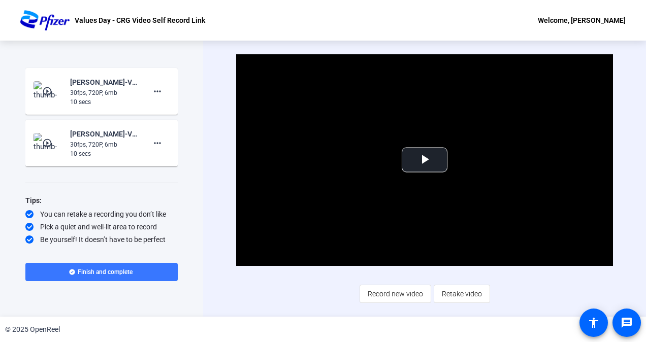
click at [47, 144] on mat-icon "play_circle_outline" at bounding box center [48, 143] width 12 height 10
click at [425, 160] on span "Video Player" at bounding box center [425, 160] width 0 height 0
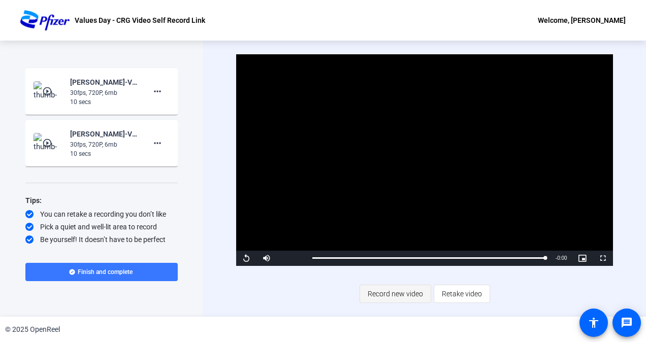
click at [396, 297] on span "Record new video" at bounding box center [395, 293] width 55 height 19
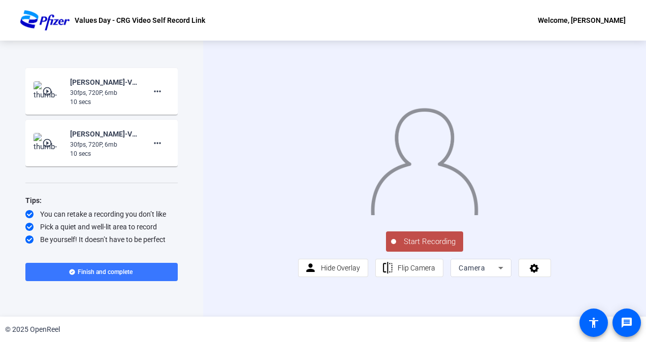
click at [411, 248] on span "Start Recording" at bounding box center [429, 242] width 67 height 12
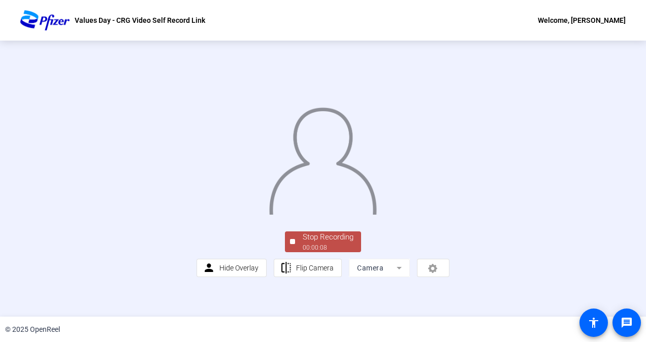
scroll to position [54, 0]
click at [331, 243] on div "Stop Recording" at bounding box center [328, 238] width 51 height 12
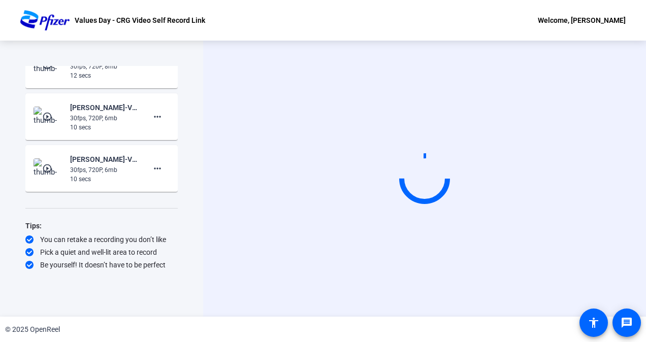
scroll to position [0, 0]
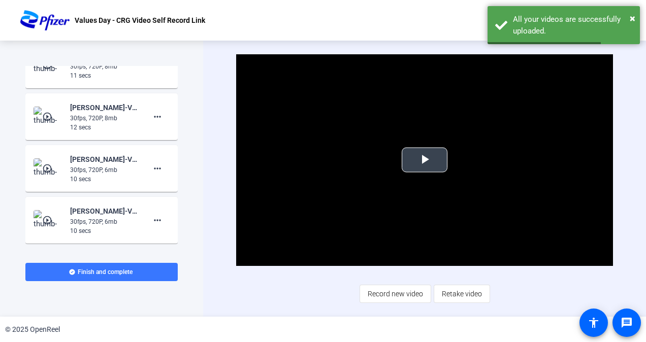
click at [425, 160] on span "Video Player" at bounding box center [425, 160] width 0 height 0
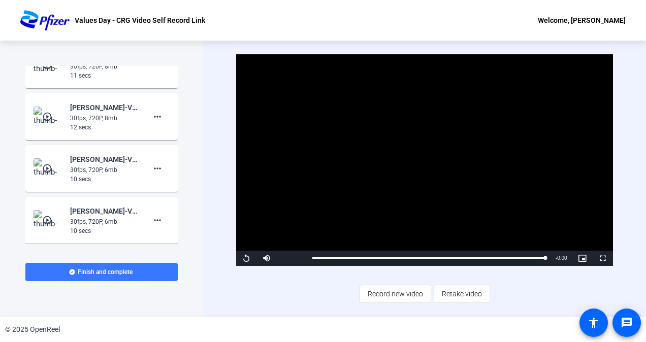
scroll to position [361, 0]
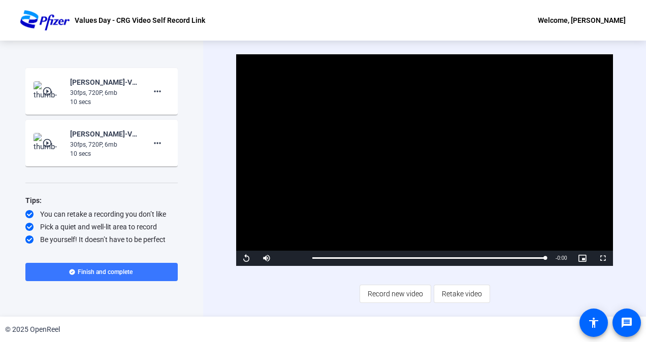
click at [49, 146] on mat-icon "play_circle_outline" at bounding box center [48, 143] width 12 height 10
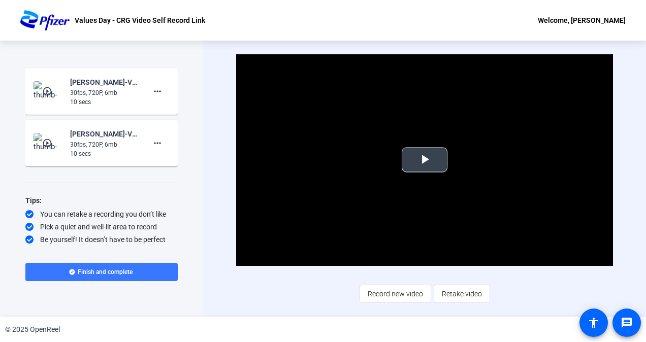
click at [425, 160] on span "Video Player" at bounding box center [425, 160] width 0 height 0
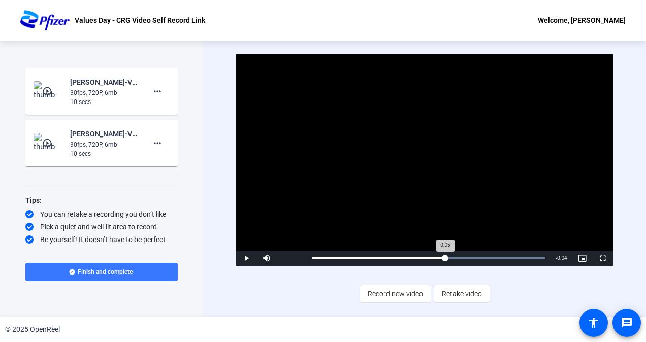
click at [445, 262] on div "Loaded : 100.00% 0:05 0:05" at bounding box center [428, 258] width 243 height 15
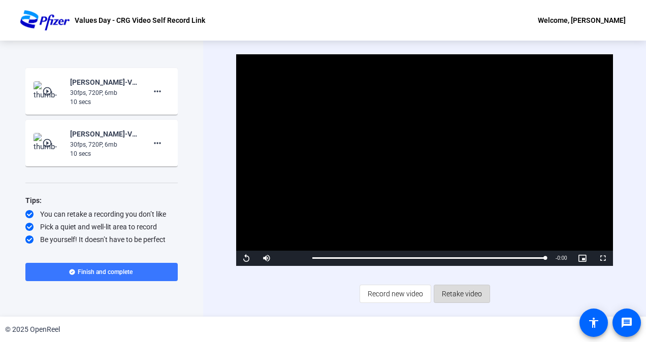
click at [461, 291] on span "Retake video" at bounding box center [462, 293] width 40 height 19
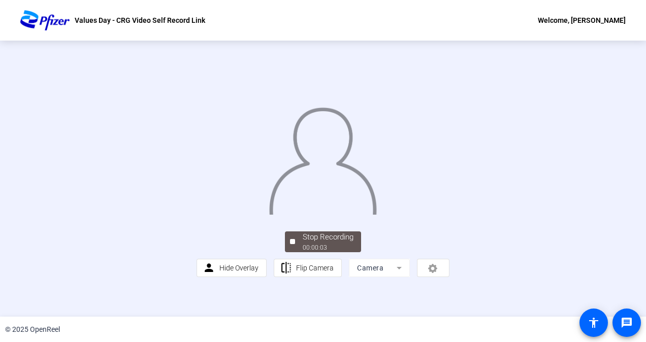
scroll to position [49, 0]
click at [295, 252] on span "Stop Recording 00:00:06" at bounding box center [328, 242] width 66 height 21
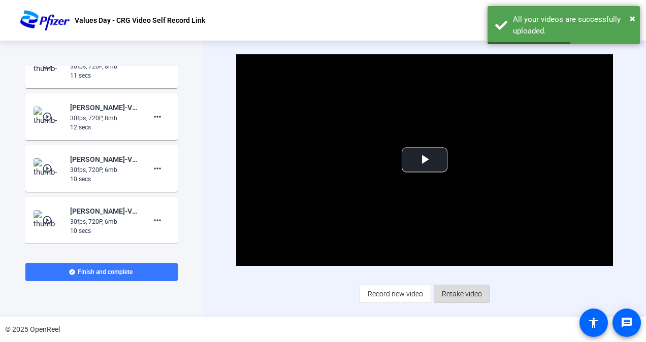
click at [463, 296] on span "Retake video" at bounding box center [462, 293] width 40 height 19
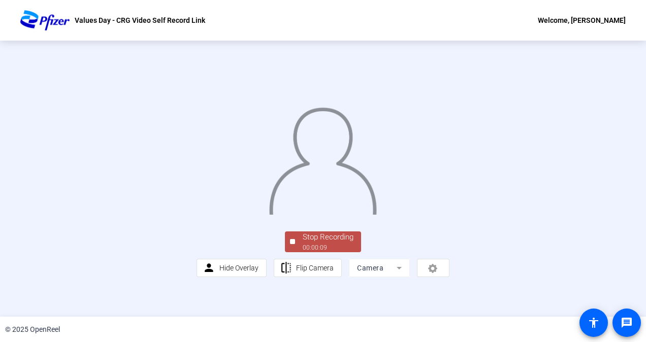
scroll to position [54, 0]
click at [331, 252] on div "00:00:11" at bounding box center [328, 247] width 51 height 9
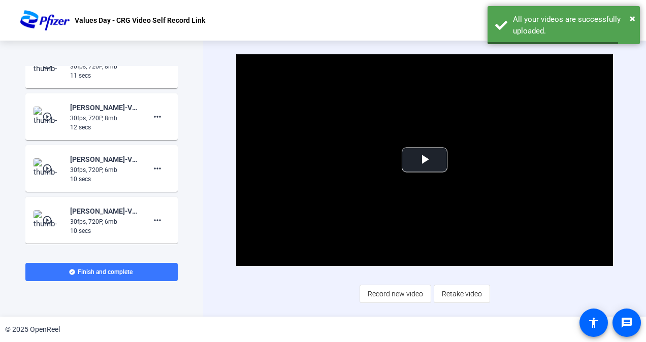
scroll to position [216, 0]
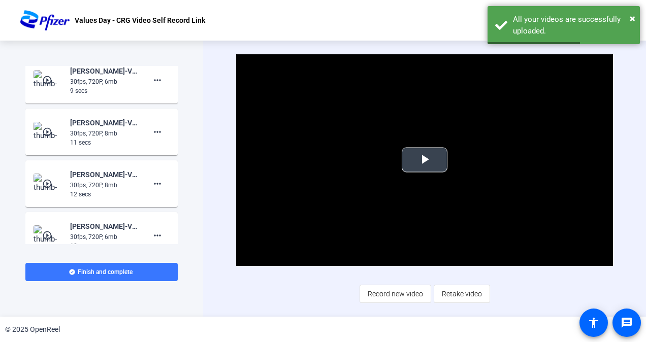
click at [425, 160] on span "Video Player" at bounding box center [425, 160] width 0 height 0
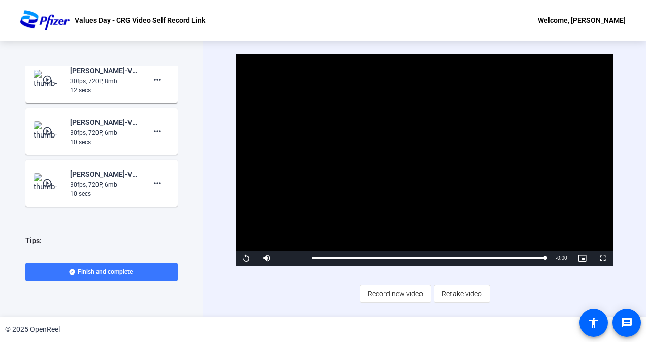
scroll to position [337, 0]
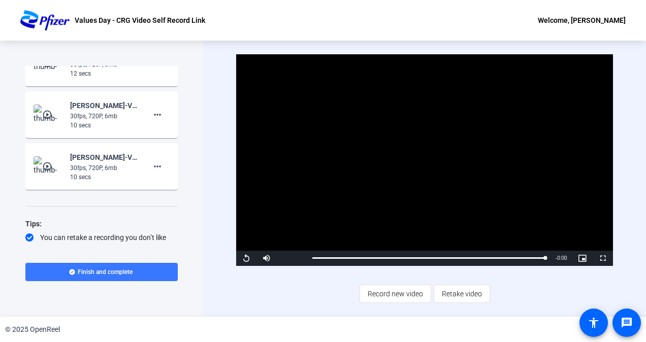
click at [44, 164] on mat-icon "play_circle_outline" at bounding box center [48, 166] width 12 height 10
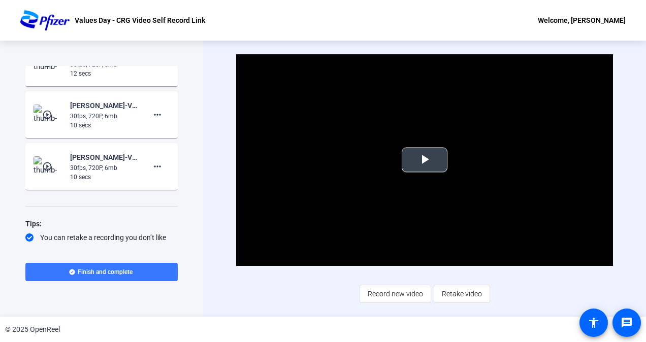
click at [425, 160] on span "Video Player" at bounding box center [425, 160] width 0 height 0
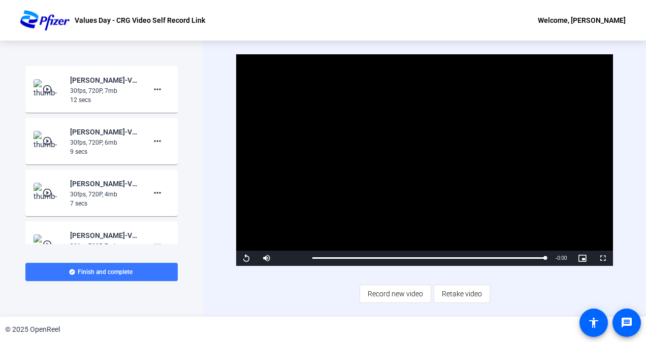
scroll to position [361, 0]
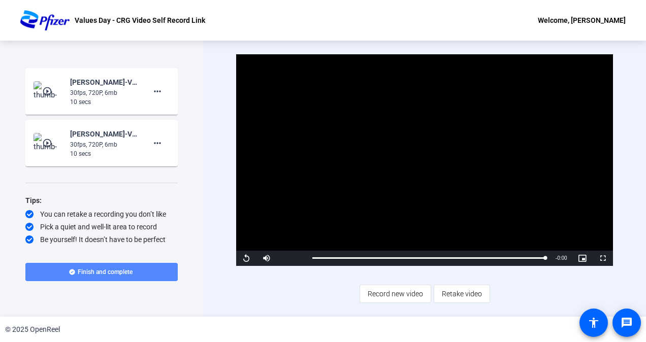
click at [103, 276] on span at bounding box center [101, 272] width 152 height 24
